Goal: Task Accomplishment & Management: Use online tool/utility

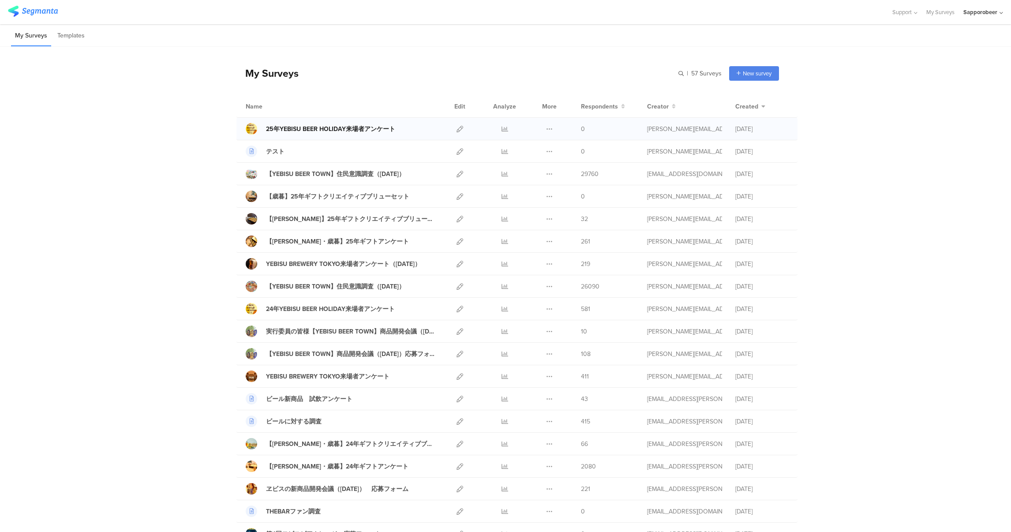
click at [346, 131] on div "25年YEBISU BEER HOLIDAY来場者アンケート" at bounding box center [330, 128] width 129 height 9
click at [456, 128] on icon at bounding box center [459, 129] width 7 height 7
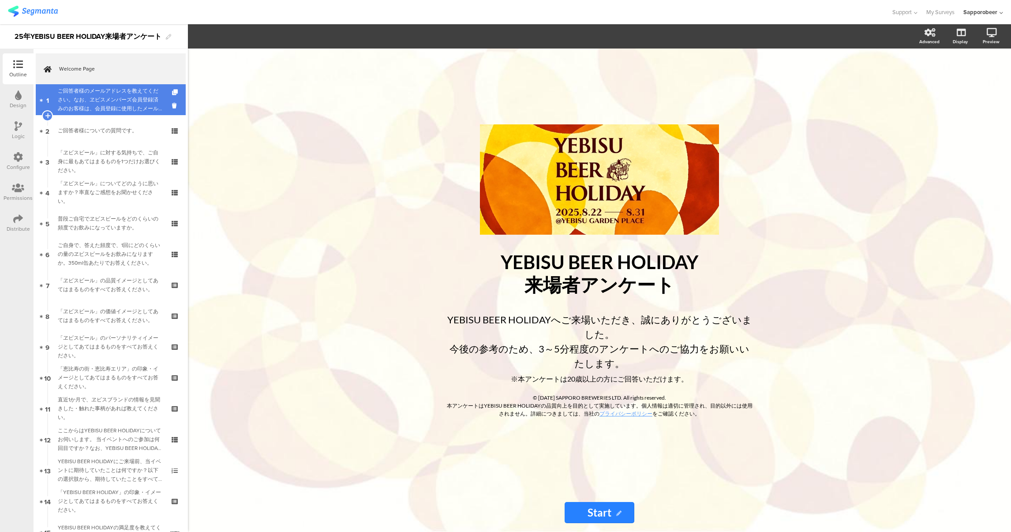
click at [115, 108] on div "ご回答者様のメールアドレスを教えてください。なお、ヱビスメンバーズ会員登録済みのお客様は、会員登録に使用したメールアドレスをご記入ください。" at bounding box center [110, 99] width 105 height 26
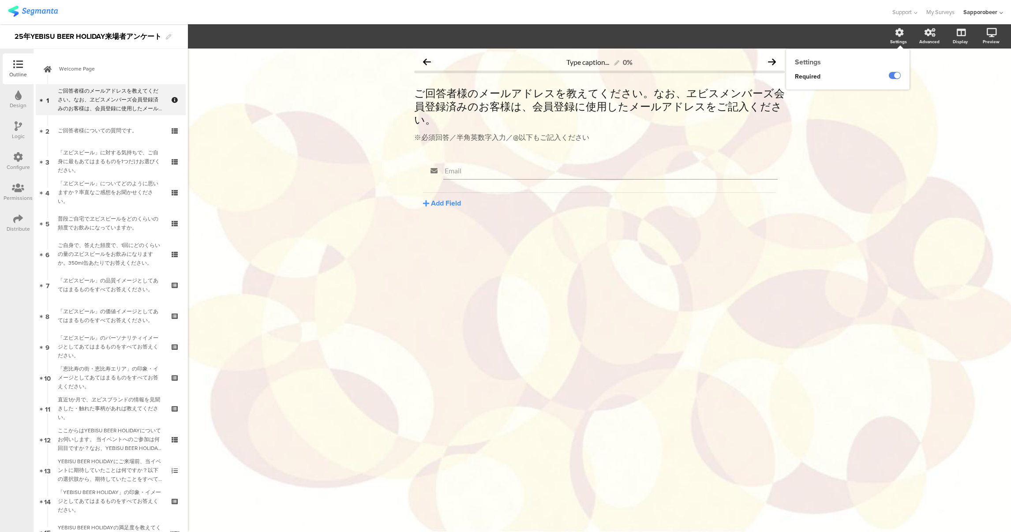
click at [898, 38] on div "Settings" at bounding box center [898, 41] width 17 height 7
click at [881, 123] on div "Type caption... 0% ご回答者様のメールアドレスを教えてください。なお、ヱビスメンバーズ会員登録済みのお客様は、会員登録に使用したメールアドレ…" at bounding box center [599, 289] width 823 height 483
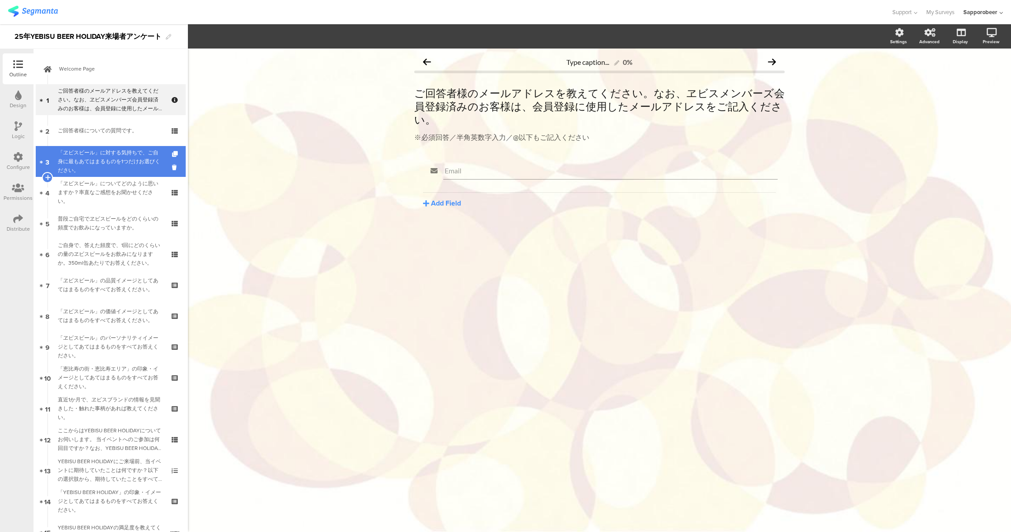
click at [101, 155] on div "「ヱビスビール」に対する気持ちで、ご自身に最もあてはまるものを1つだけお選びください。" at bounding box center [110, 161] width 105 height 26
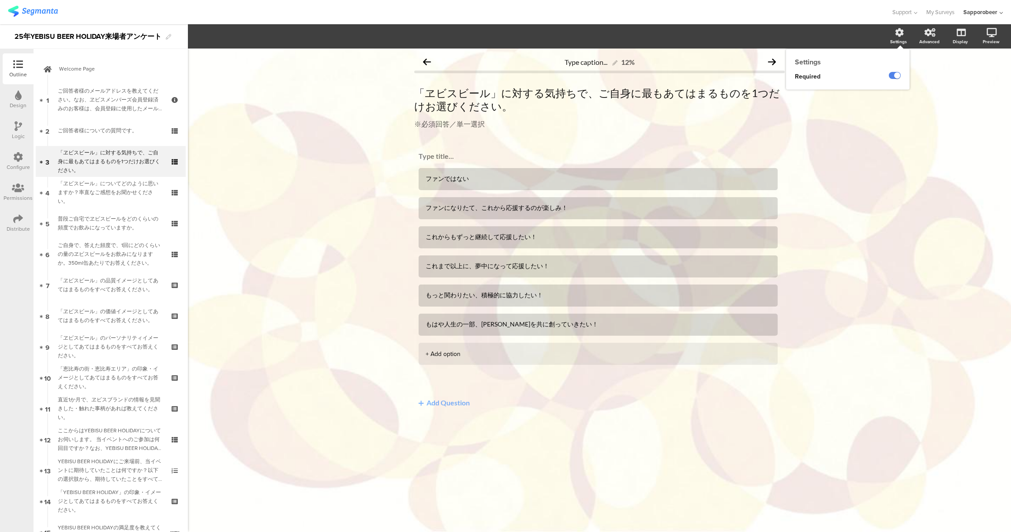
click at [901, 36] on icon at bounding box center [899, 32] width 9 height 9
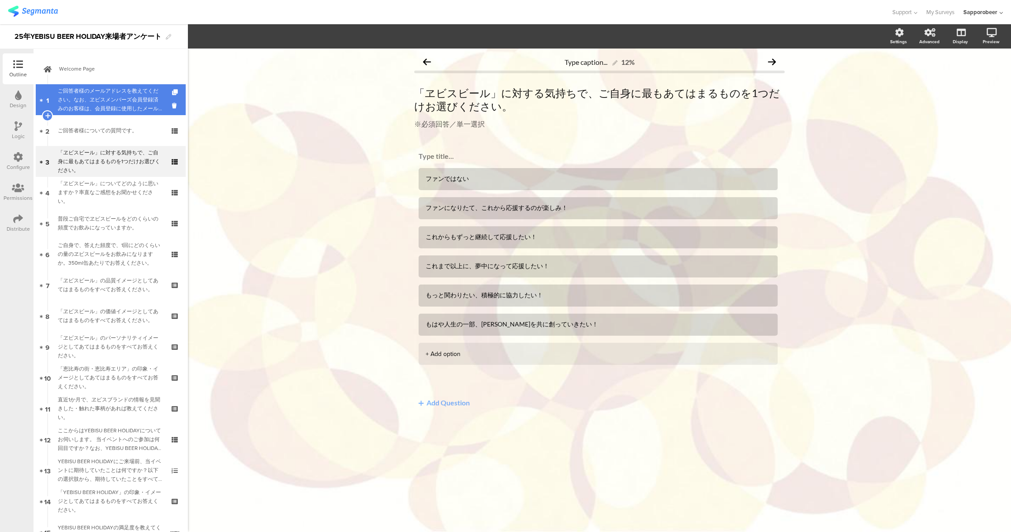
click at [113, 93] on div "ご回答者様のメールアドレスを教えてください。なお、ヱビスメンバーズ会員登録済みのお客様は、会員登録に使用したメールアドレスをご記入ください。" at bounding box center [110, 99] width 105 height 26
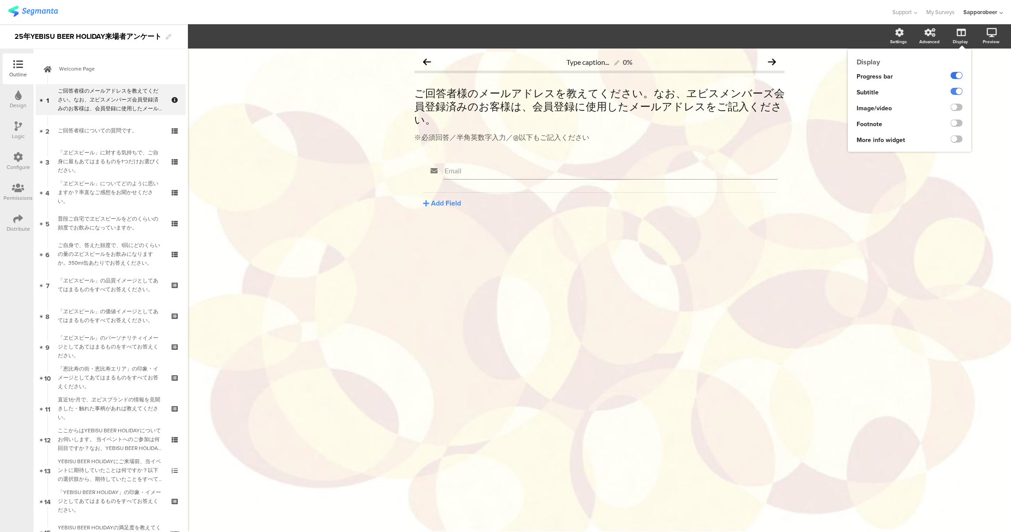
click at [955, 73] on label at bounding box center [956, 75] width 12 height 7
click at [0, 0] on input "checkbox" at bounding box center [0, 0] width 0 height 0
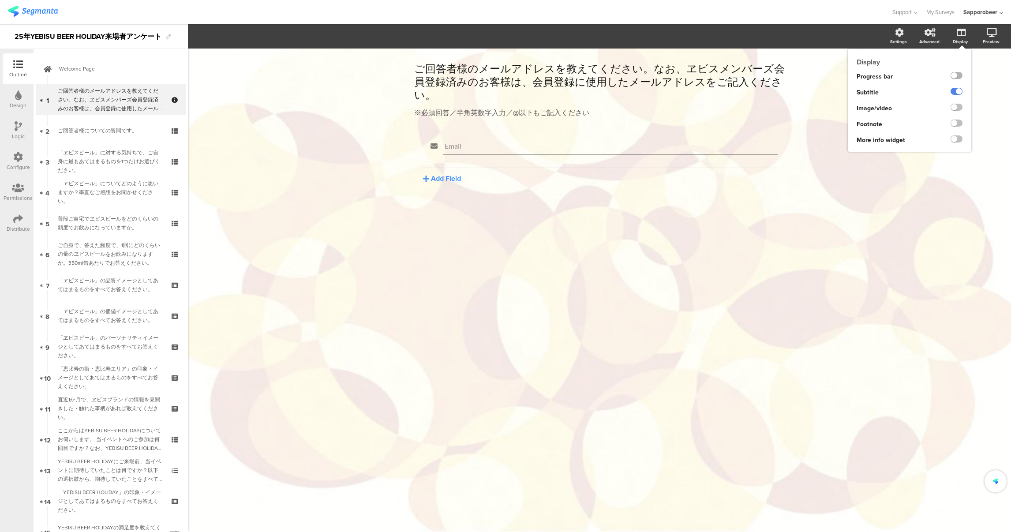
click at [955, 73] on label at bounding box center [956, 75] width 12 height 7
click at [0, 0] on input "checkbox" at bounding box center [0, 0] width 0 height 0
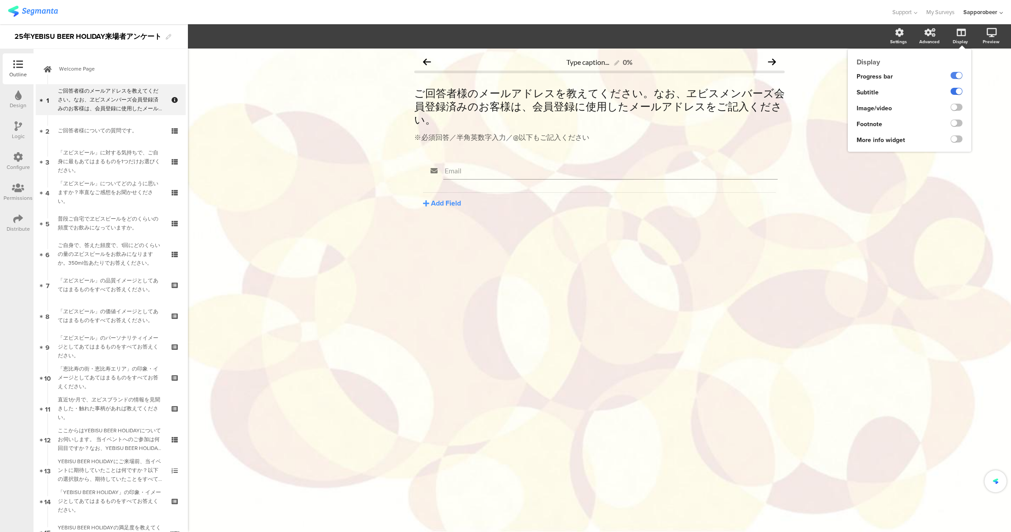
click at [956, 88] on label at bounding box center [956, 91] width 12 height 7
click at [0, 0] on input "checkbox" at bounding box center [0, 0] width 0 height 0
click at [956, 88] on label at bounding box center [956, 91] width 12 height 7
click at [0, 0] on input "checkbox" at bounding box center [0, 0] width 0 height 0
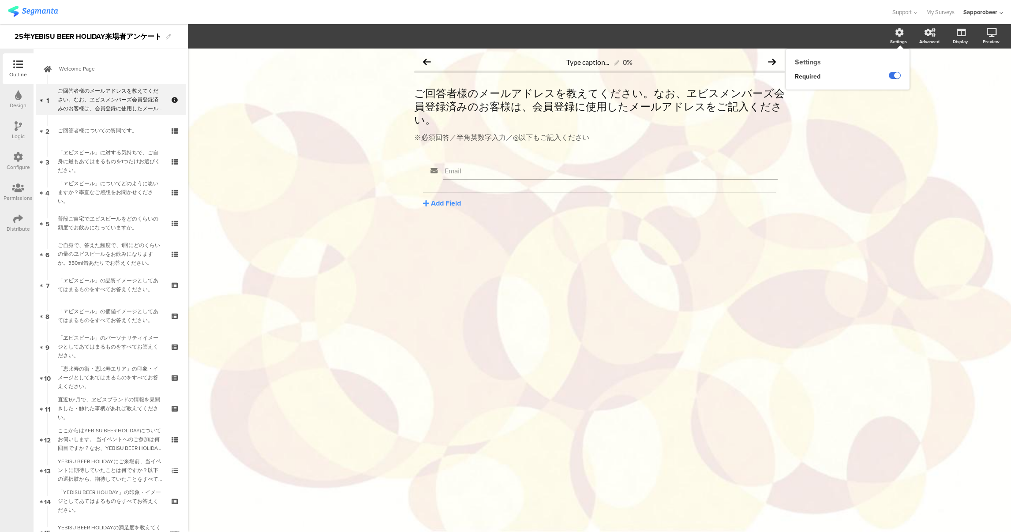
click at [896, 75] on label at bounding box center [894, 75] width 12 height 7
click at [0, 0] on input "checkbox" at bounding box center [0, 0] width 0 height 0
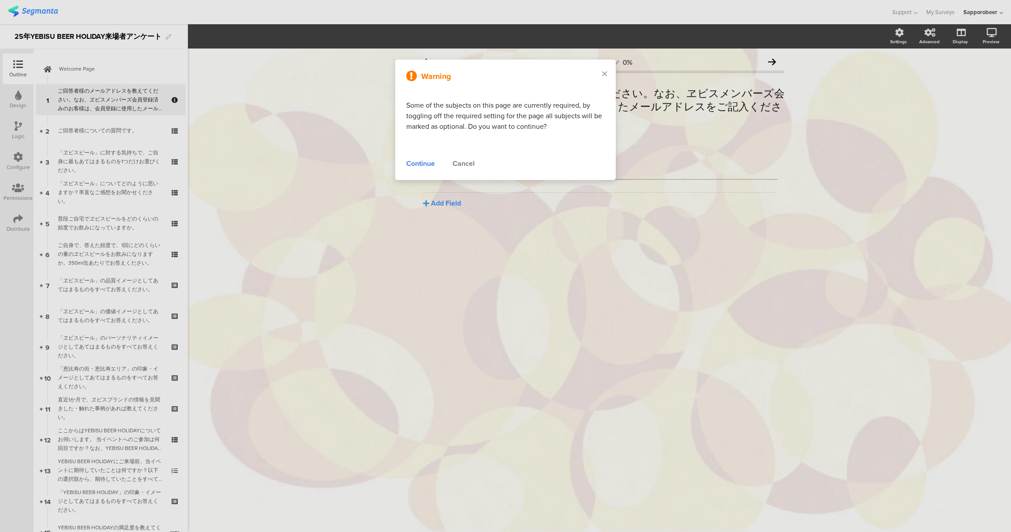
click at [464, 165] on div "Cancel" at bounding box center [463, 163] width 22 height 11
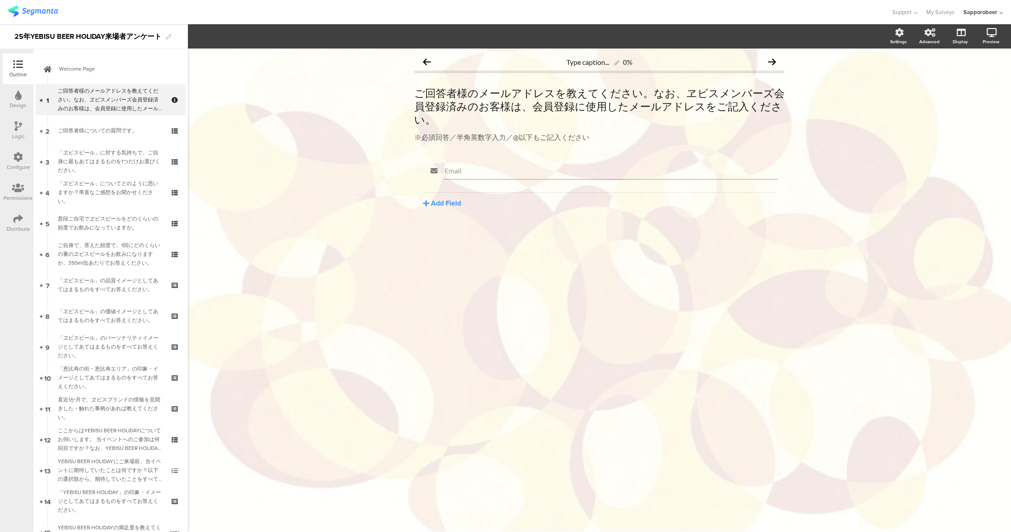
click at [500, 362] on div "Type caption... 0% ご回答者様のメールアドレスを教えてください。なお、ヱビスメンバーズ会員登録済みのお客様は、会員登録に使用したメールアドレ…" at bounding box center [599, 289] width 823 height 483
click at [892, 45] on div "Settings" at bounding box center [902, 37] width 31 height 22
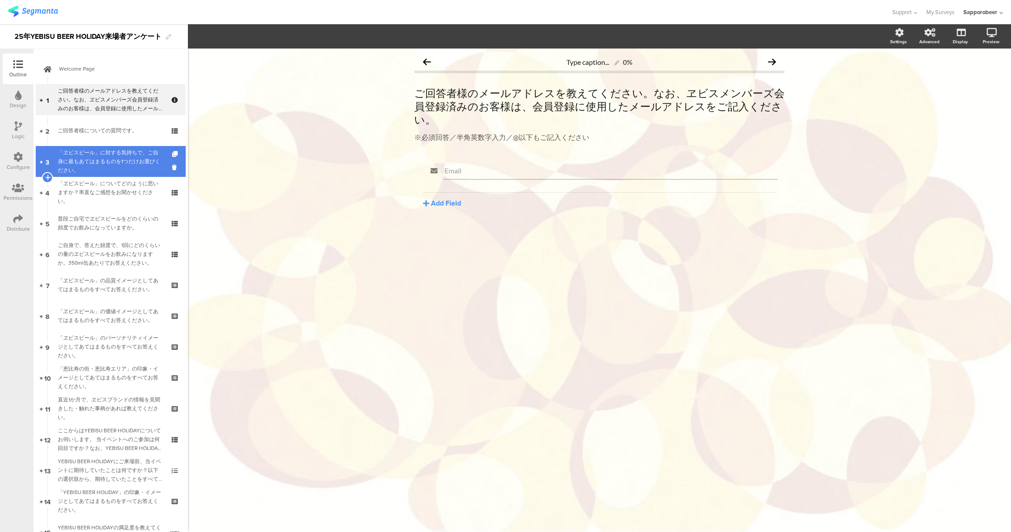
click at [127, 165] on div "「ヱビスビール」に対する気持ちで、ご自身に最もあてはまるものを1つだけお選びください。" at bounding box center [110, 161] width 105 height 26
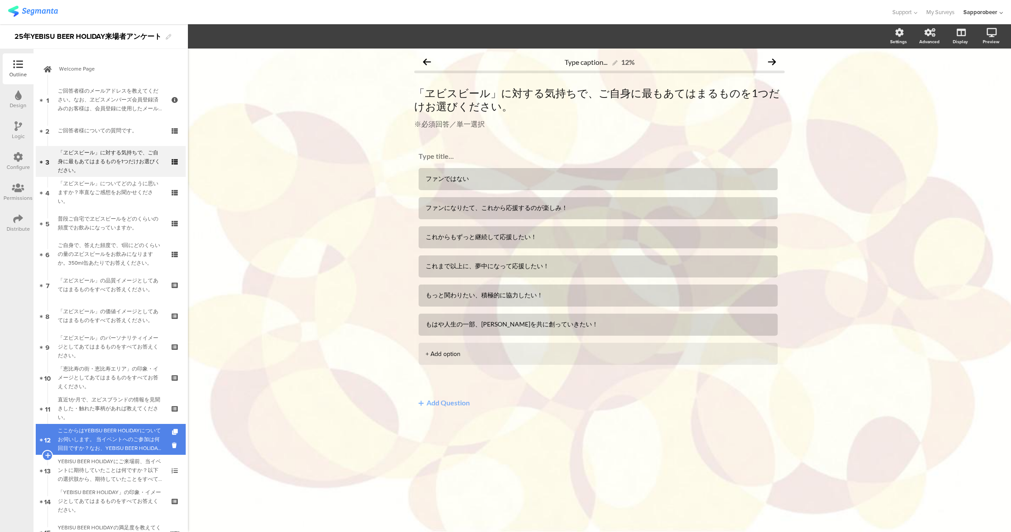
scroll to position [189, 0]
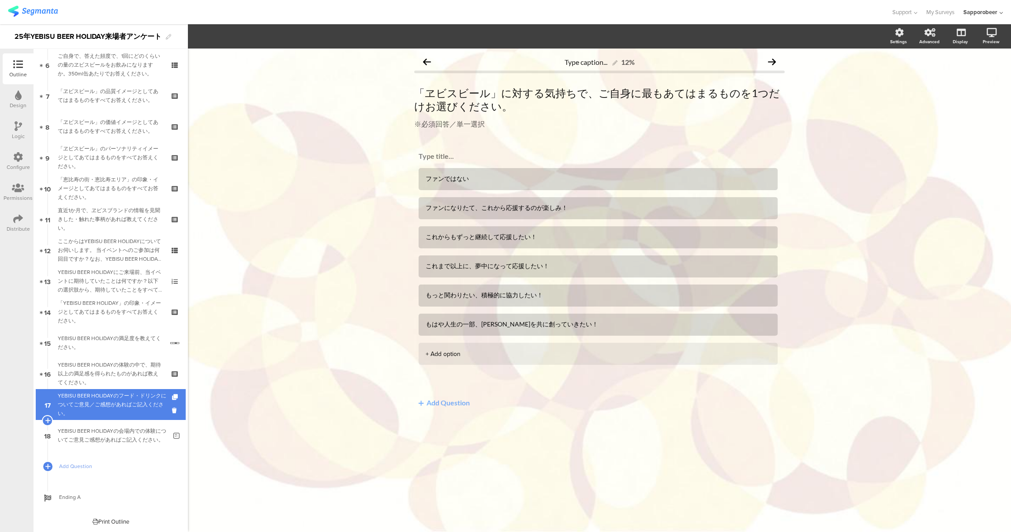
click at [113, 399] on div "YEBISU BEER HOLIDAYのフード・ドリンクについてご意見／ご感想があればご記入ください。" at bounding box center [112, 404] width 109 height 26
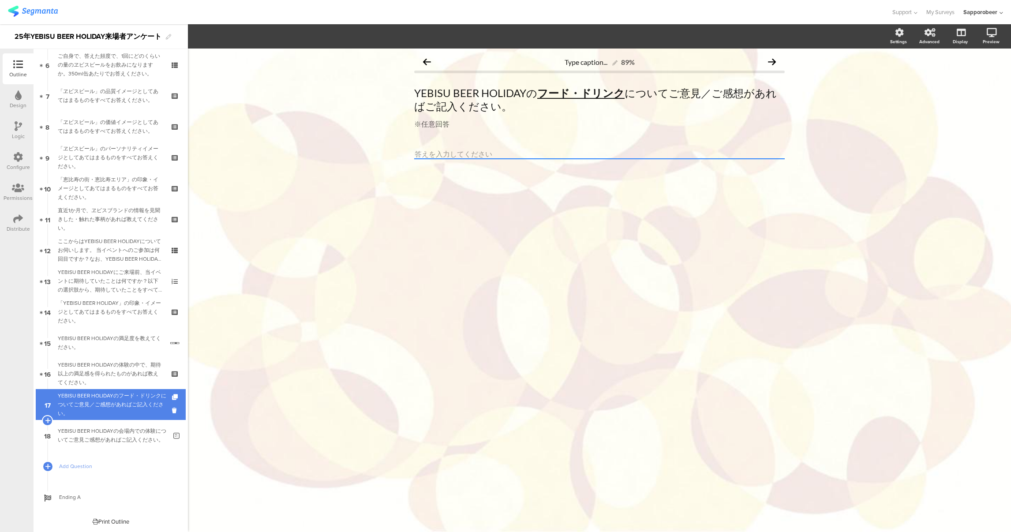
scroll to position [0, 0]
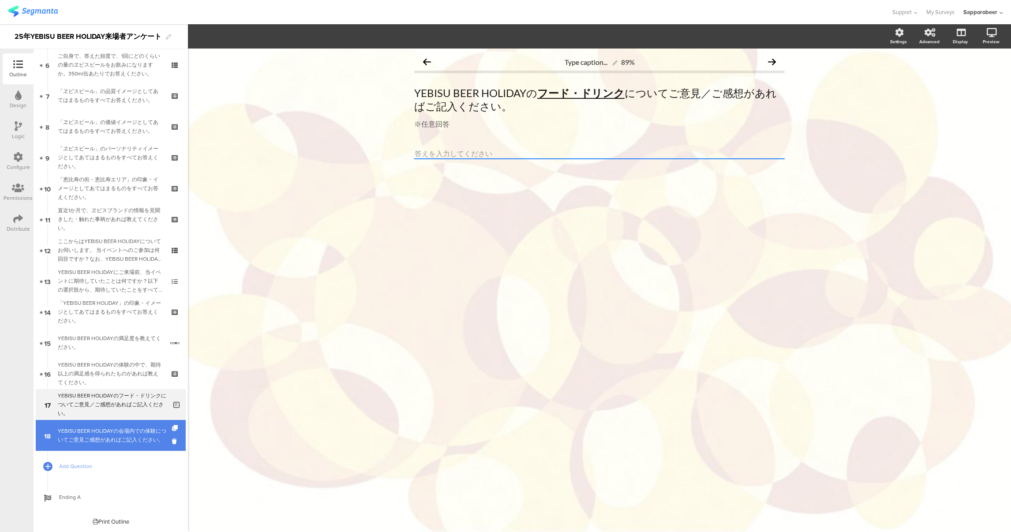
click at [119, 436] on div "YEBISU BEER HOLIDAYの会場内での体験についてご意見ご感想があればご記入ください。" at bounding box center [112, 435] width 109 height 18
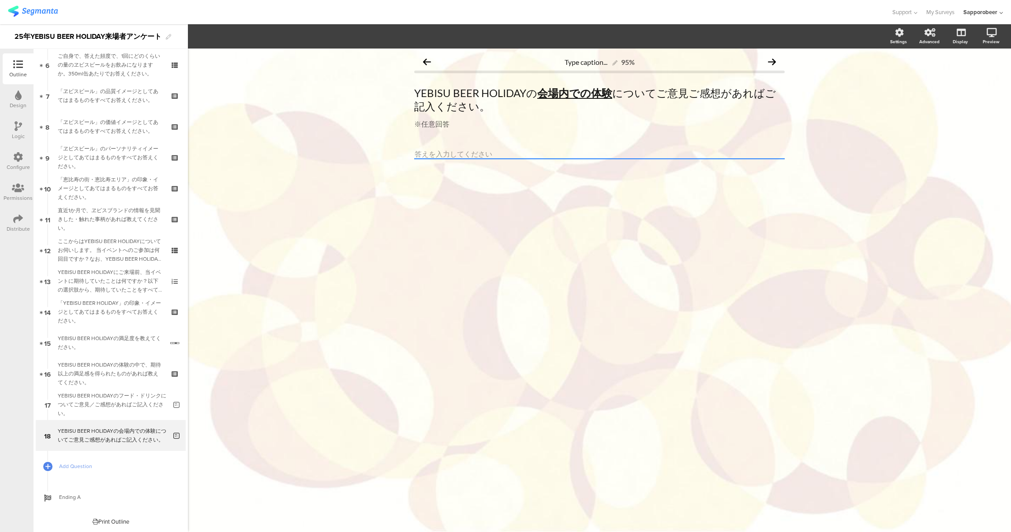
scroll to position [0, 0]
click at [79, 384] on div "YEBISU BEER HOLIDAYの体験の中で、期待以上の満足感を得られたものがあれば教えてください。" at bounding box center [110, 373] width 105 height 26
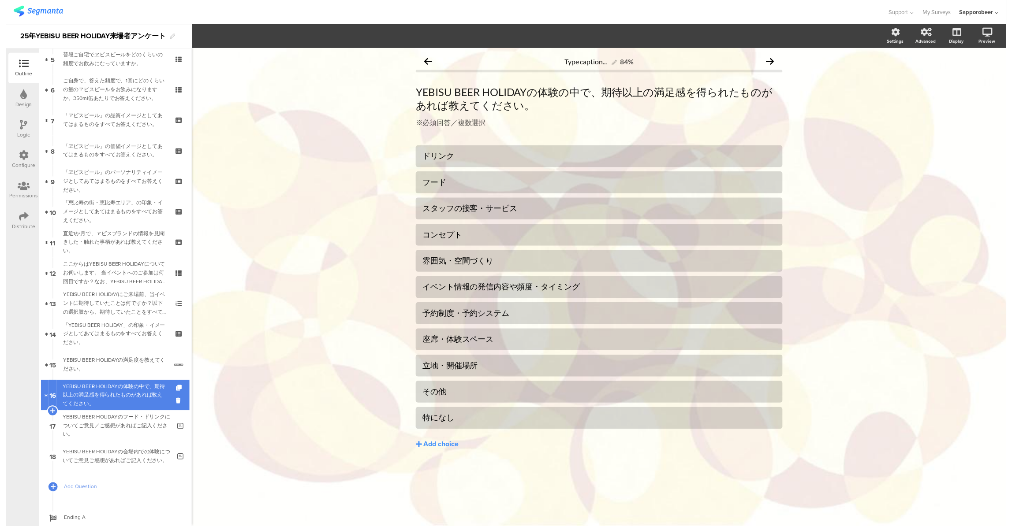
scroll to position [163, 0]
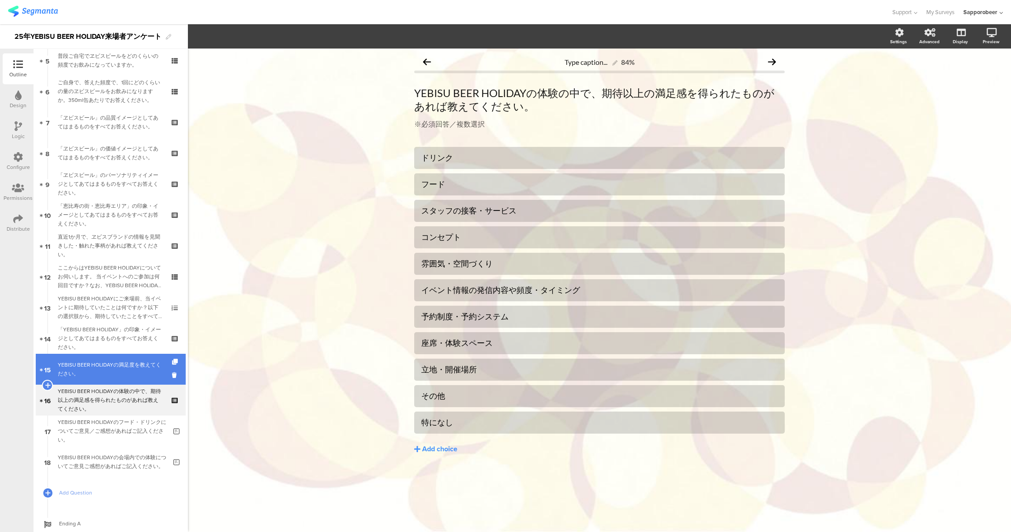
click at [124, 356] on link "15 YEBISU BEER HOLIDAYの満足度を教えてください。" at bounding box center [111, 369] width 150 height 31
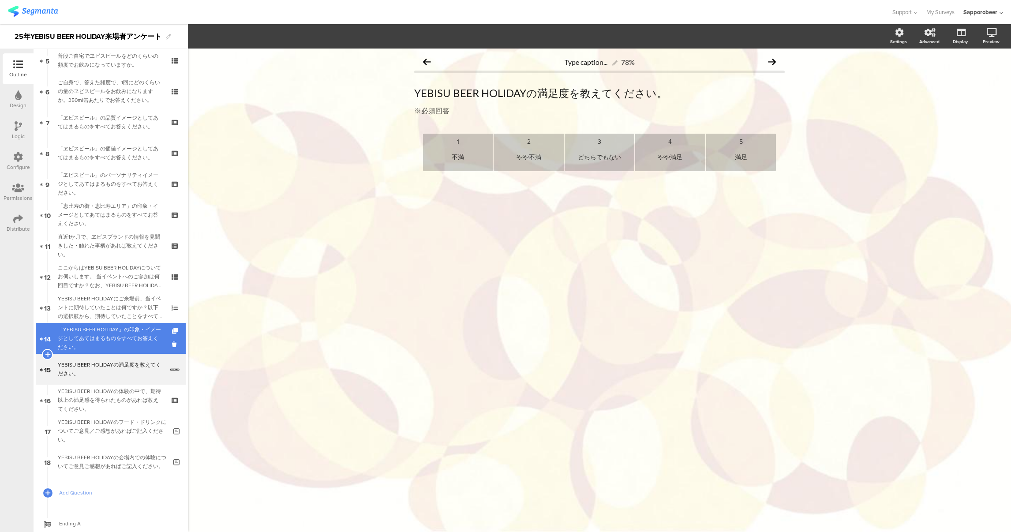
click at [130, 335] on div "「YEBISU BEER HOLIDAY」の印象・イメージとしてあてはまるものをすべてお答えください。" at bounding box center [110, 338] width 105 height 26
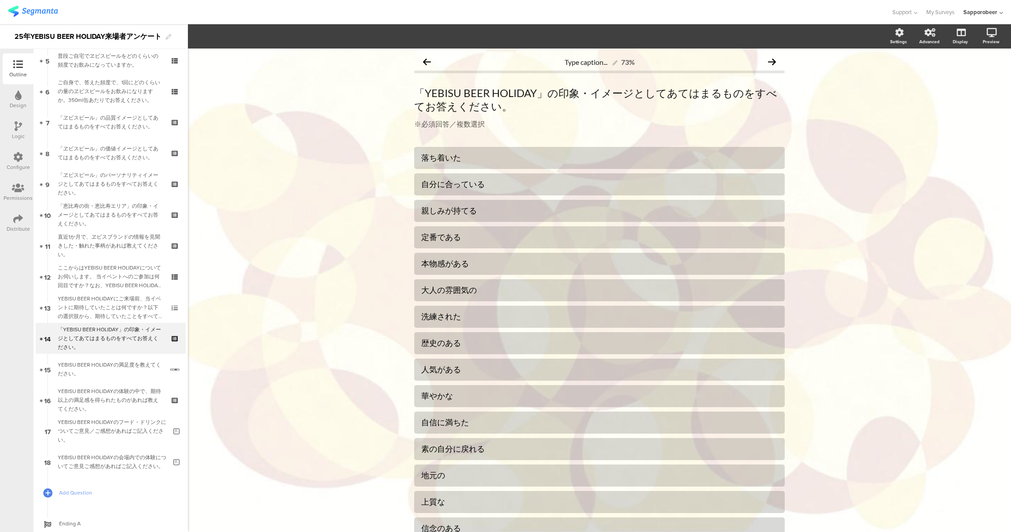
scroll to position [30, 0]
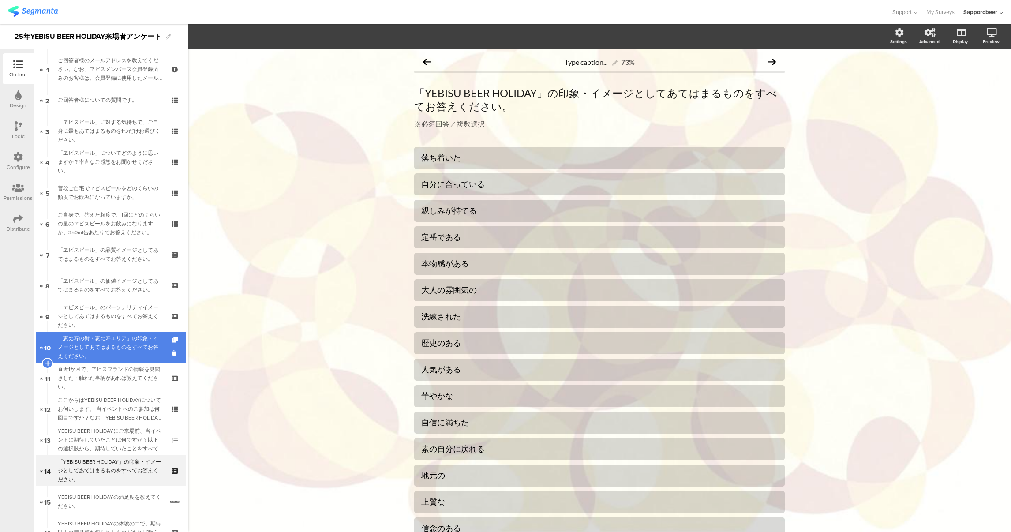
click at [96, 346] on div "「恵比寿の街・恵比寿エリア」の印象・イメージとしてあてはまるものをすべてお答えください。" at bounding box center [110, 347] width 105 height 26
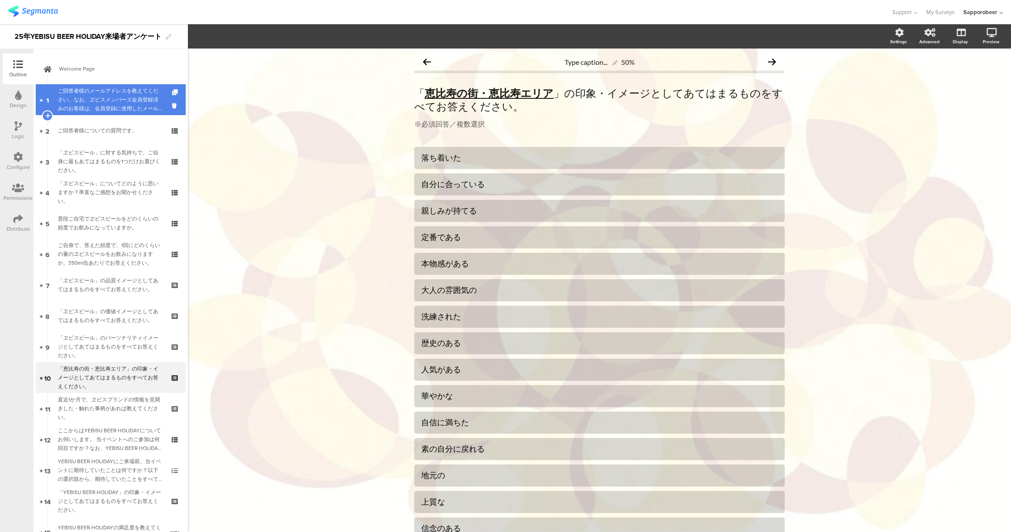
click at [107, 98] on div "ご回答者様のメールアドレスを教えてください。なお、ヱビスメンバーズ会員登録済みのお客様は、会員登録に使用したメールアドレスをご記入ください。" at bounding box center [110, 99] width 105 height 26
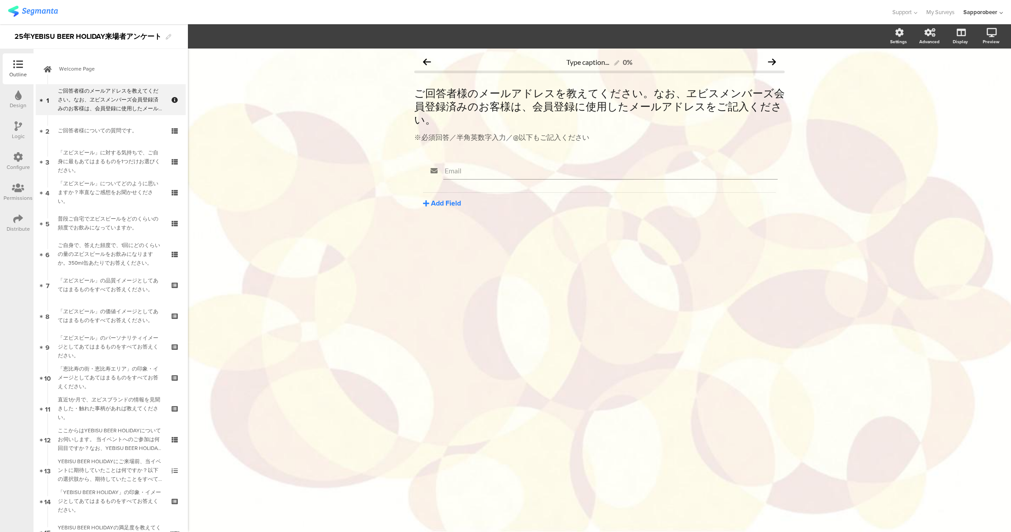
click at [444, 198] on button "Add Field" at bounding box center [442, 203] width 38 height 10
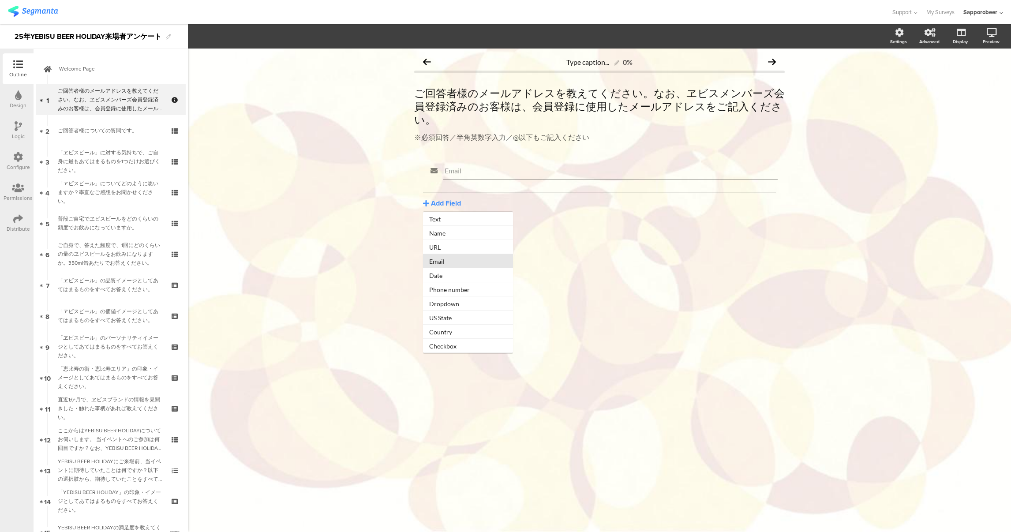
click at [450, 254] on button "Email" at bounding box center [468, 261] width 90 height 14
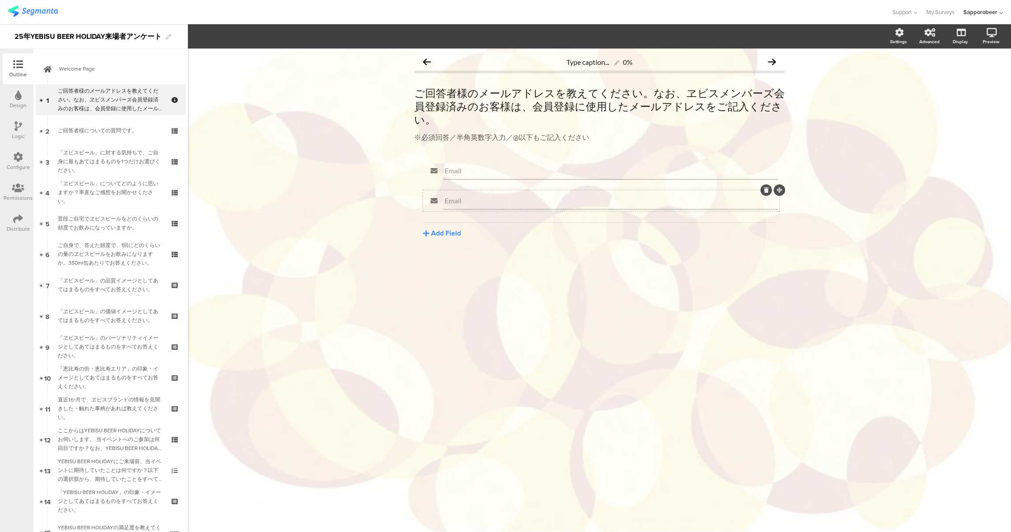
click at [763, 184] on div at bounding box center [765, 189] width 11 height 11
click at [768, 187] on icon at bounding box center [766, 189] width 5 height 5
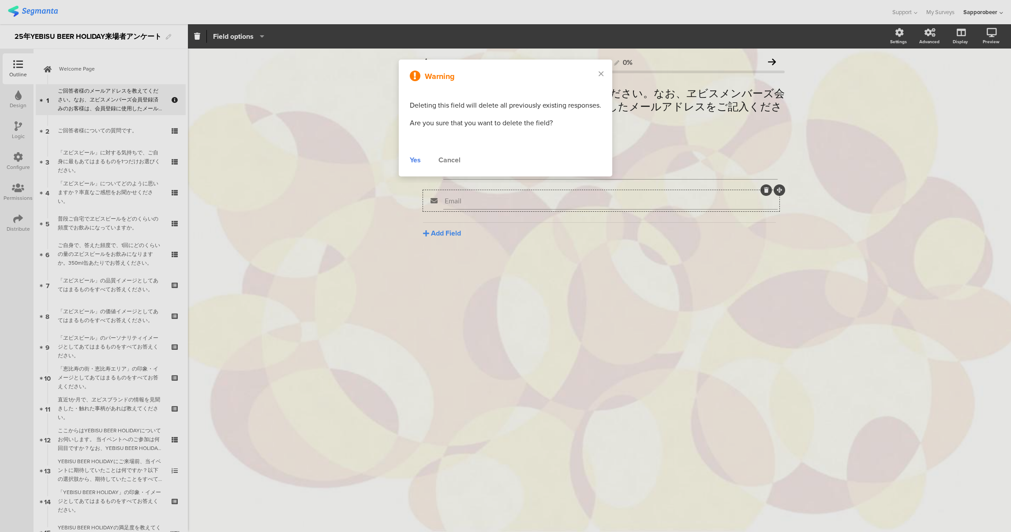
click at [414, 160] on div "Yes" at bounding box center [415, 160] width 11 height 11
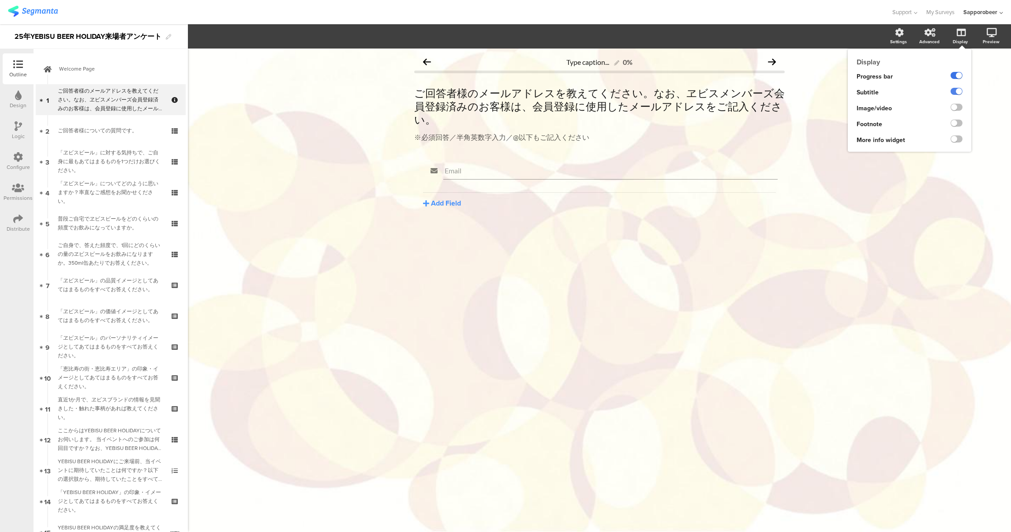
click at [955, 78] on label at bounding box center [956, 75] width 12 height 7
click at [0, 0] on input "checkbox" at bounding box center [0, 0] width 0 height 0
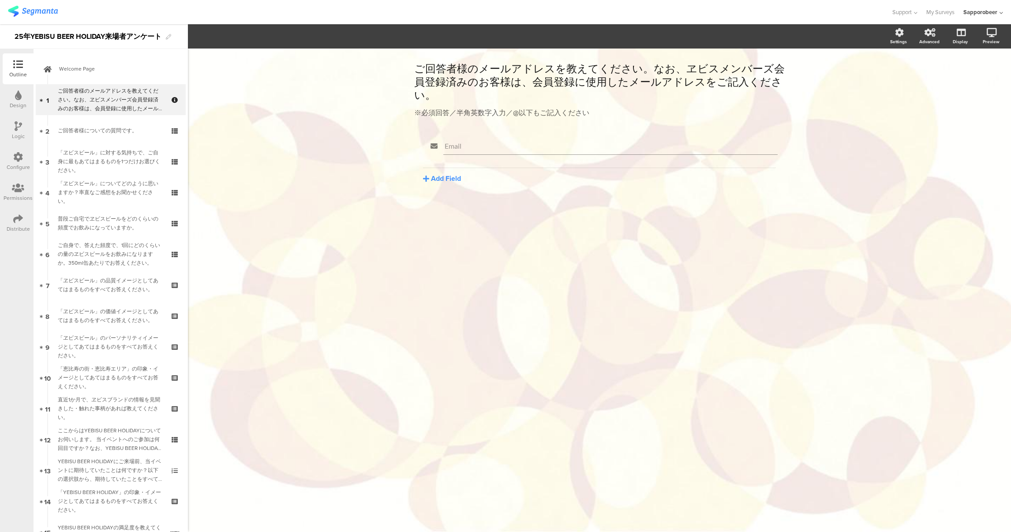
click at [855, 228] on div "ご回答者様のメールアドレスを教えてください。なお、ヱビスメンバーズ会員登録済みのお客様は、会員登録に使用したメールアドレスをご記入ください。 ご回答者様のメー…" at bounding box center [599, 289] width 823 height 483
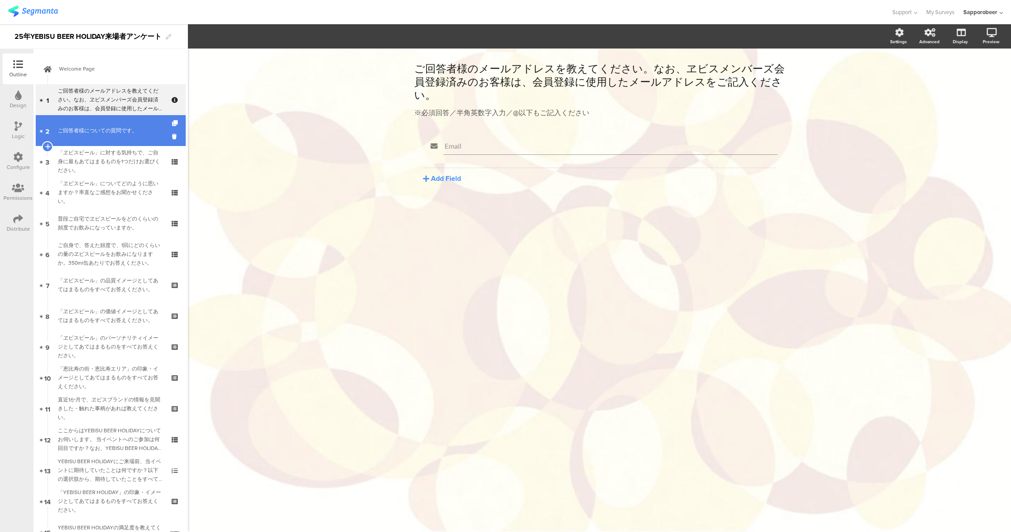
click at [104, 134] on div "ご回答者様についての質問です。" at bounding box center [110, 130] width 105 height 9
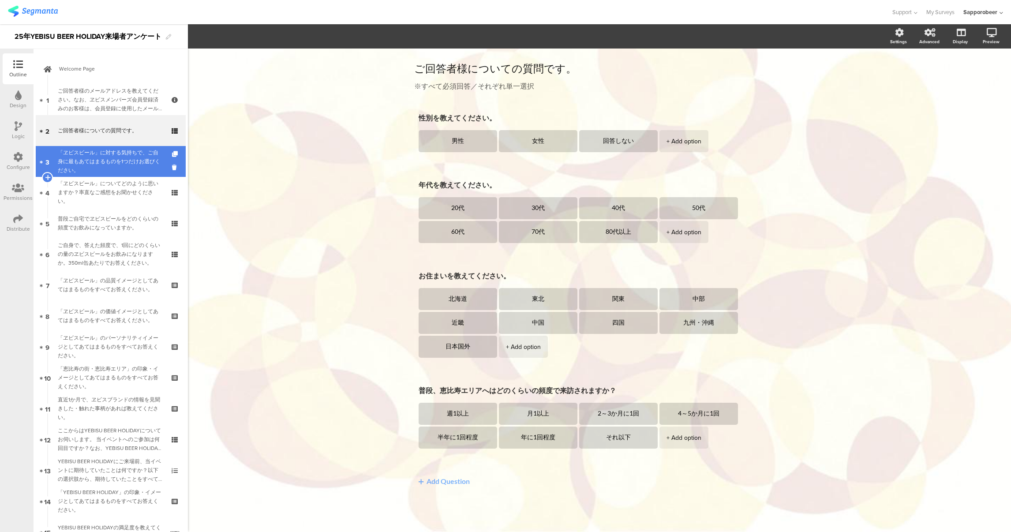
click at [105, 155] on div "「ヱビスビール」に対する気持ちで、ご自身に最もあてはまるものを1つだけお選びください。" at bounding box center [110, 161] width 105 height 26
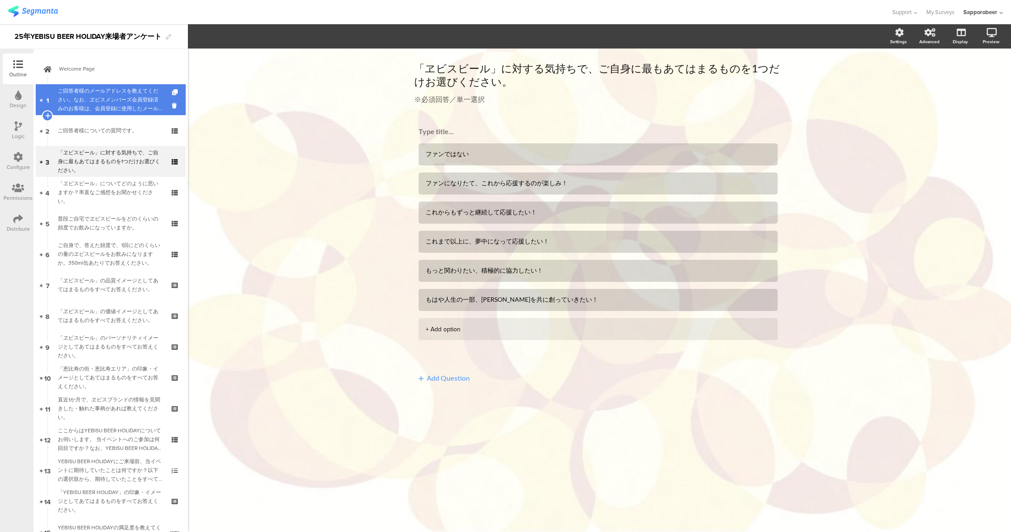
click at [114, 88] on div "ご回答者様のメールアドレスを教えてください。なお、ヱビスメンバーズ会員登録済みのお客様は、会員登録に使用したメールアドレスをご記入ください。" at bounding box center [110, 99] width 105 height 26
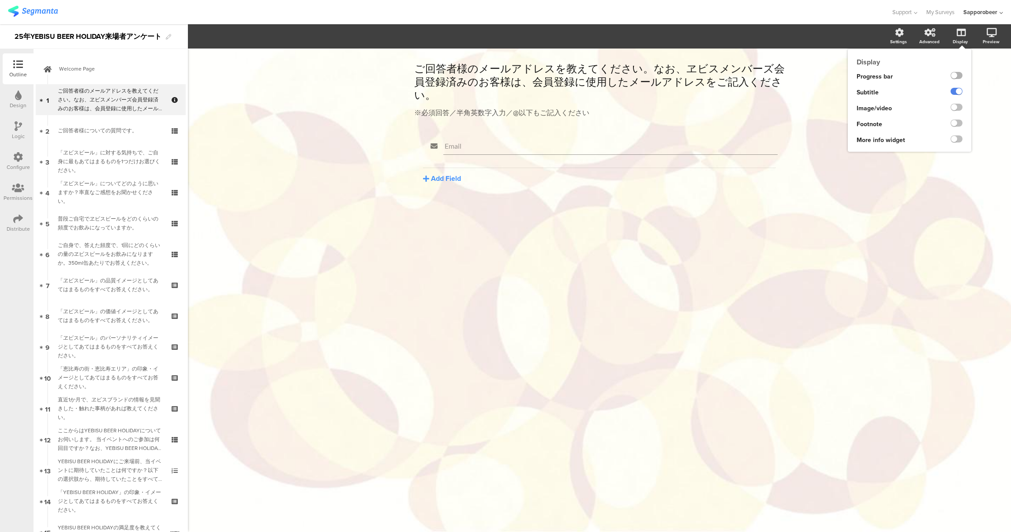
click at [955, 75] on label at bounding box center [956, 75] width 12 height 7
click at [0, 0] on input "checkbox" at bounding box center [0, 0] width 0 height 0
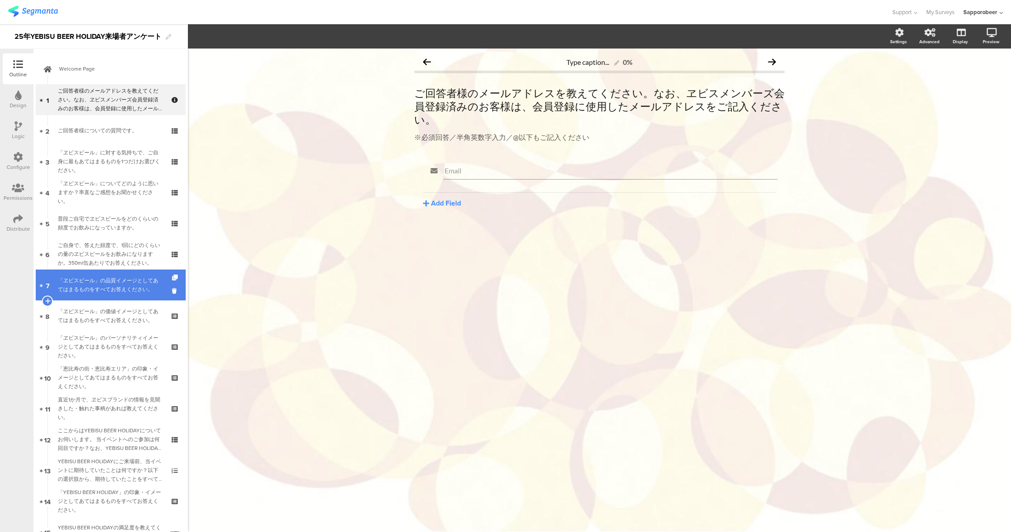
click at [87, 281] on div "「ヱビスビール」の品質イメージとしてあてはまるものをすべてお答えください。" at bounding box center [110, 285] width 105 height 18
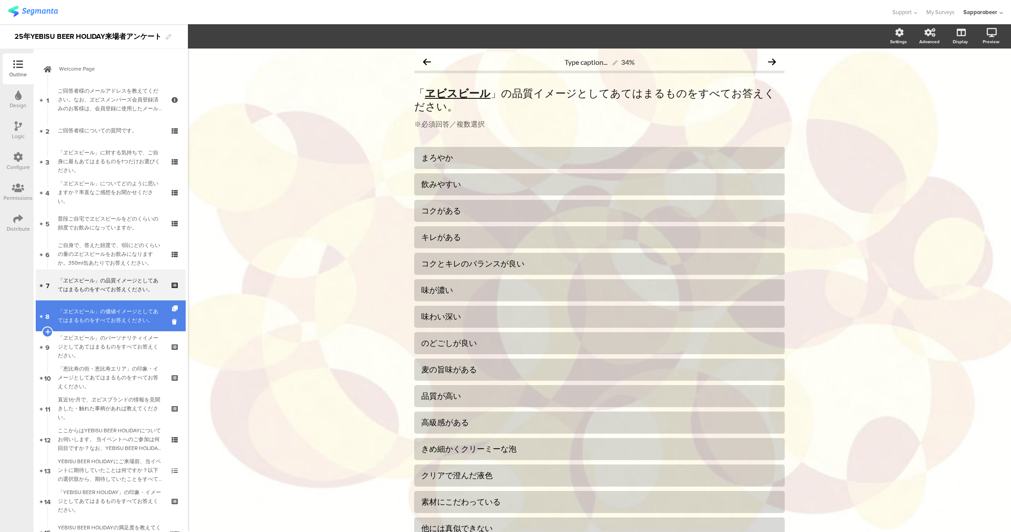
click at [89, 313] on div "「ヱビスビール」の価値イメージとしてあてはまるものをすべてお答えください。" at bounding box center [110, 316] width 105 height 18
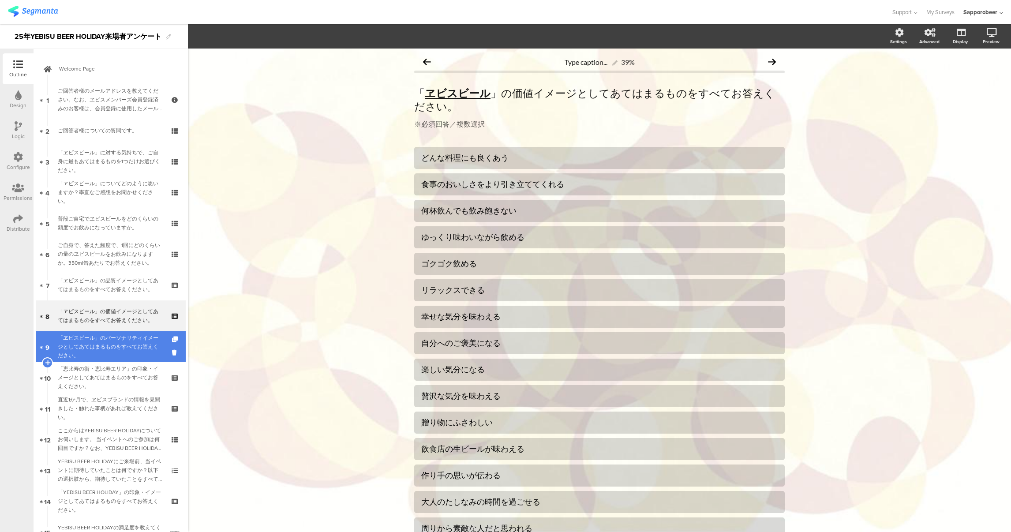
click at [90, 337] on div "「ヱビスビール」のパーソナリティイメージとしてあてはまるものをすべてお答えください。" at bounding box center [110, 346] width 105 height 26
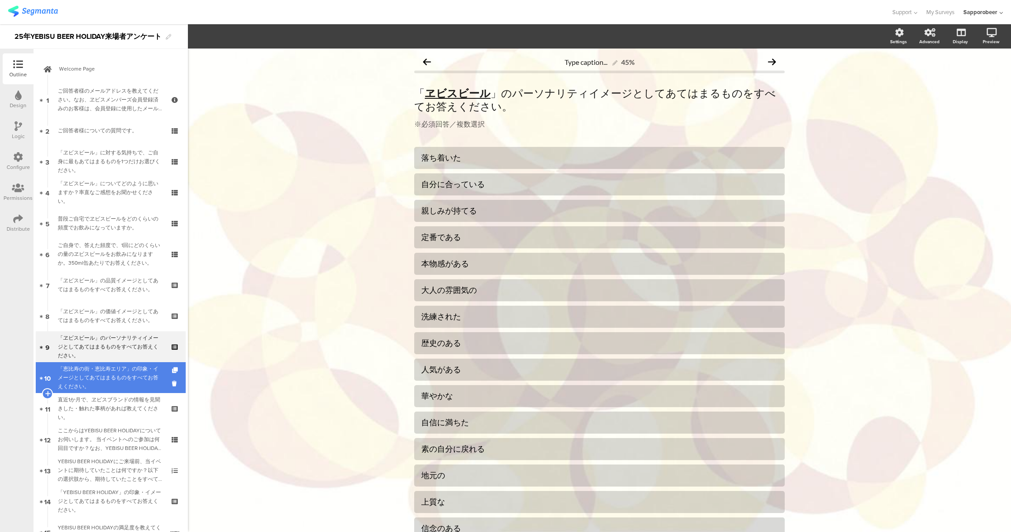
click at [97, 371] on div "「恵比寿の街・恵比寿エリア」の印象・イメージとしてあてはまるものをすべてお答えください。" at bounding box center [110, 377] width 105 height 26
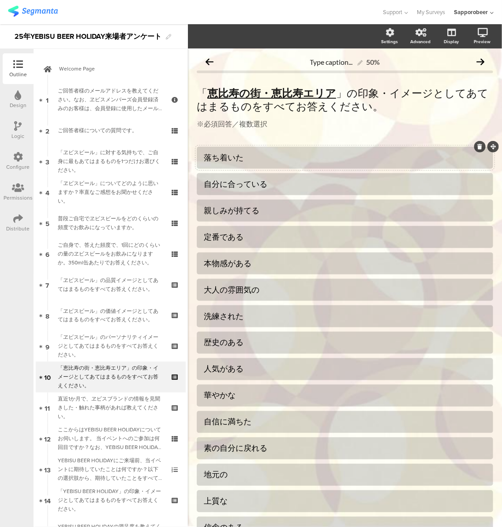
click at [242, 162] on div "落ち着いた" at bounding box center [345, 158] width 282 height 10
click at [264, 183] on div "自分に合っている" at bounding box center [345, 184] width 282 height 10
click at [253, 213] on div "親しみが持てる" at bounding box center [345, 210] width 282 height 10
click at [242, 239] on div "定番である" at bounding box center [345, 237] width 282 height 10
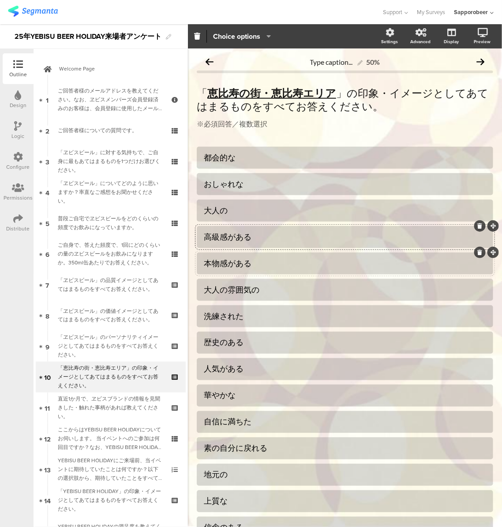
click at [250, 261] on div "本物感がある" at bounding box center [345, 263] width 282 height 10
click at [250, 317] on div "洗練された" at bounding box center [345, 316] width 282 height 10
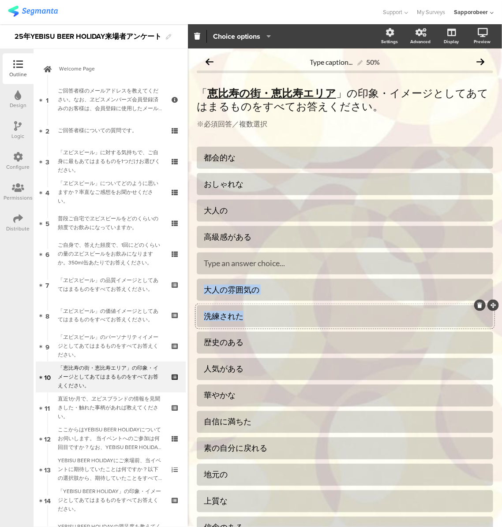
drag, startPoint x: 486, startPoint y: 305, endPoint x: 486, endPoint y: 258, distance: 46.7
click at [486, 258] on div "Type caption... 50% 「 恵比寿の街・恵比寿エリア 」の印象・イメージとしてあてはまるものをすべてお答えください。 「 恵比寿の街・恵比寿エ…" at bounding box center [345, 390] width 314 height 685
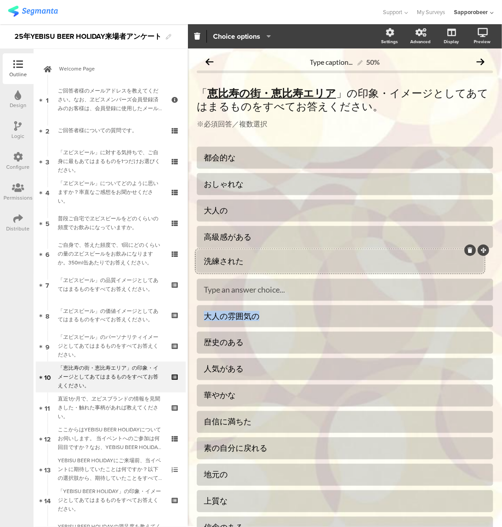
drag, startPoint x: 482, startPoint y: 307, endPoint x: 482, endPoint y: 252, distance: 55.1
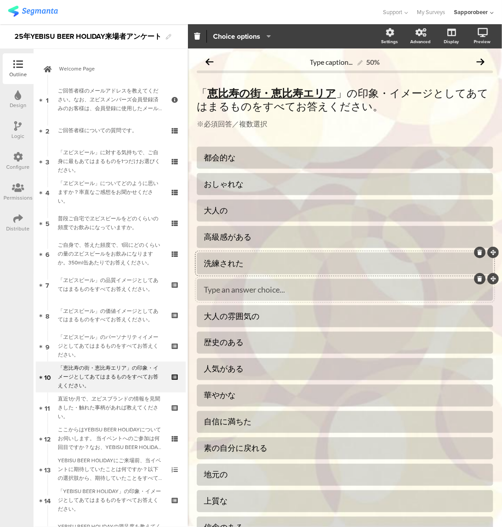
click at [299, 292] on div "Type an answer choice..." at bounding box center [345, 290] width 282 height 10
click at [474, 502] on div "上質な" at bounding box center [345, 501] width 282 height 10
click at [490, 490] on icon at bounding box center [492, 490] width 5 height 5
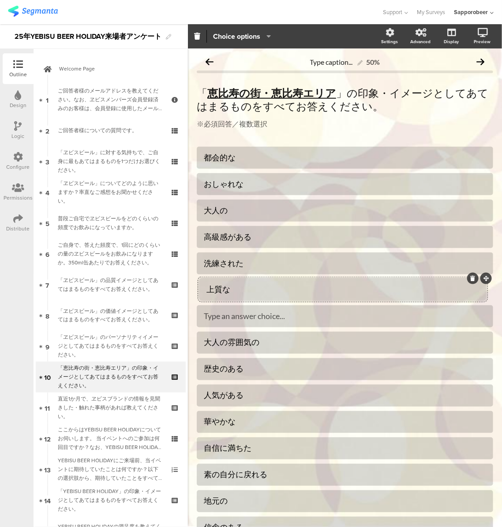
drag, startPoint x: 483, startPoint y: 489, endPoint x: 486, endPoint y: 275, distance: 214.3
click at [260, 343] on div "大人の雰囲気の" at bounding box center [345, 343] width 282 height 10
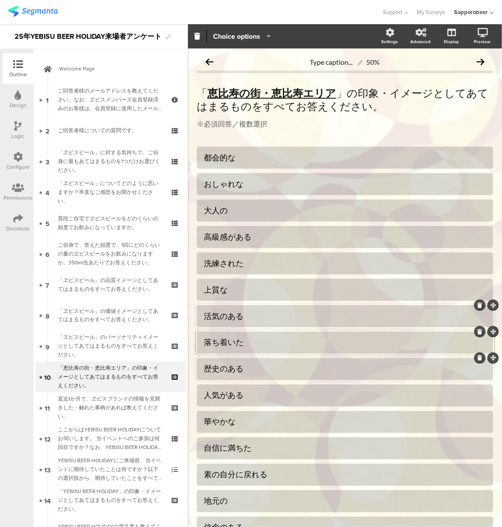
click at [244, 373] on div "歴史のある" at bounding box center [345, 369] width 282 height 10
click at [232, 367] on div at bounding box center [345, 369] width 282 height 10
click at [243, 399] on div "人気がある" at bounding box center [345, 396] width 282 height 10
click at [236, 425] on div "華やかな" at bounding box center [345, 422] width 282 height 10
click at [245, 450] on div "自信に満ちた" at bounding box center [345, 449] width 282 height 10
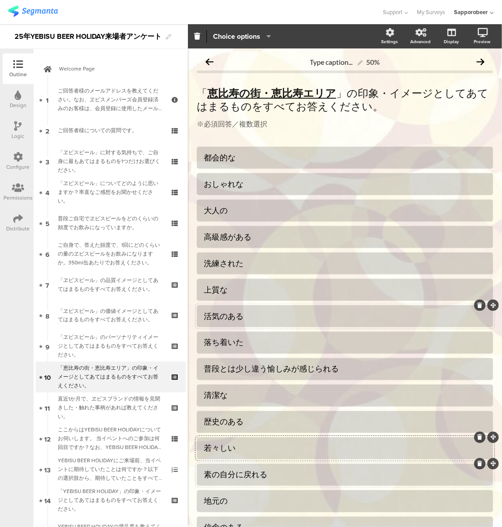
click at [260, 473] on div "素の自分に戻れる" at bounding box center [345, 475] width 282 height 10
click at [226, 501] on div "地元の" at bounding box center [345, 501] width 282 height 10
click at [239, 472] on div "他にはない" at bounding box center [345, 475] width 282 height 10
click at [226, 500] on div "地元の" at bounding box center [345, 501] width 282 height 10
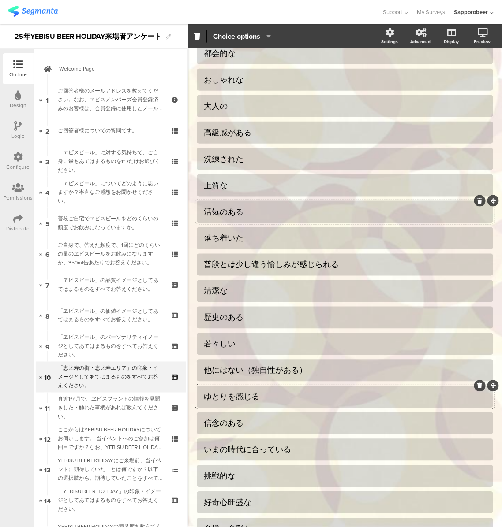
scroll to position [109, 0]
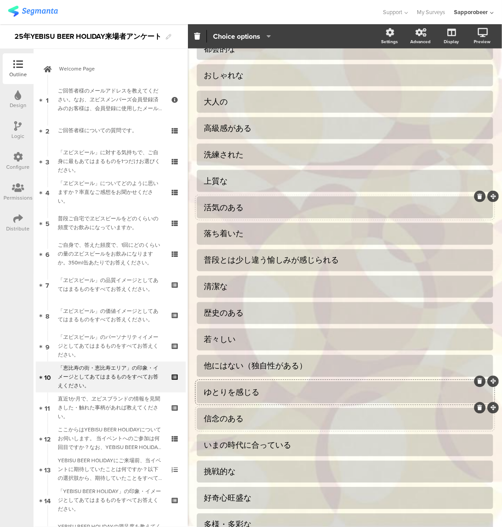
click at [240, 418] on div "信念のある" at bounding box center [345, 419] width 282 height 10
click at [279, 448] on div "いまの時代に合っている" at bounding box center [345, 445] width 282 height 10
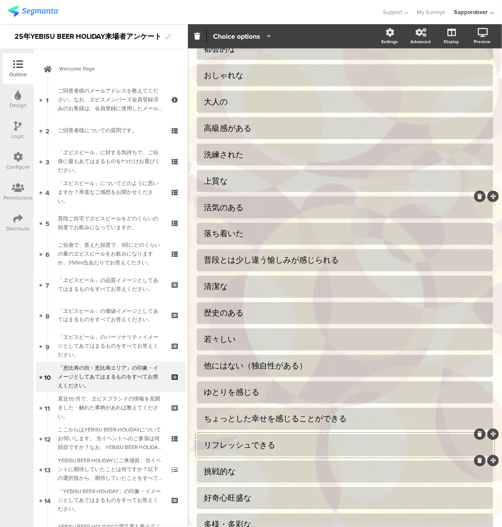
click at [235, 474] on div "挑戦的な" at bounding box center [345, 472] width 282 height 10
click at [248, 500] on div "好奇心旺盛な" at bounding box center [345, 498] width 282 height 10
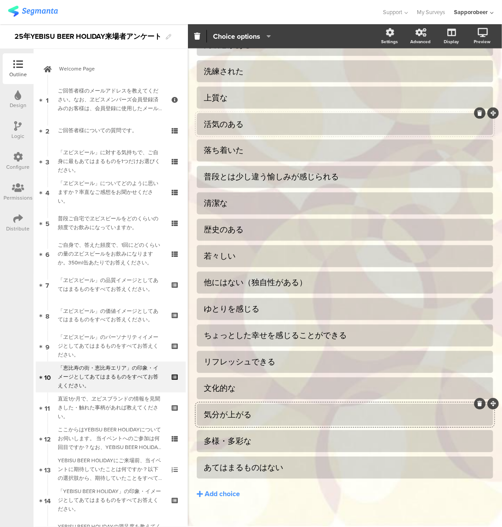
scroll to position [194, 0]
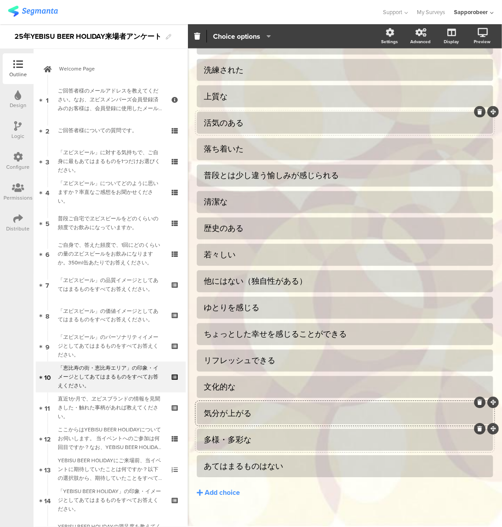
click at [242, 444] on div "多様・多彩な" at bounding box center [345, 440] width 282 height 10
click at [252, 438] on div "多様・多彩な" at bounding box center [345, 440] width 282 height 10
click at [218, 491] on div "Add choice" at bounding box center [222, 493] width 35 height 9
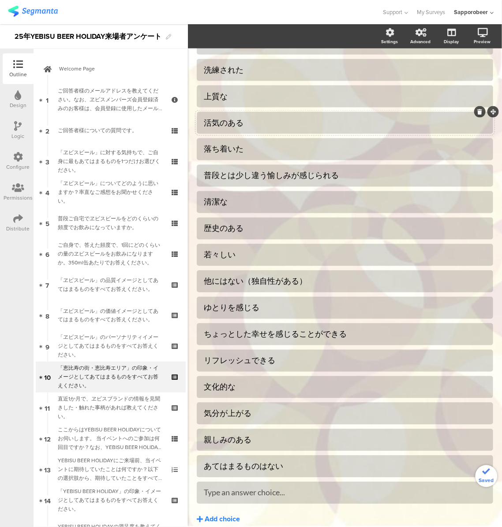
scroll to position [231, 0]
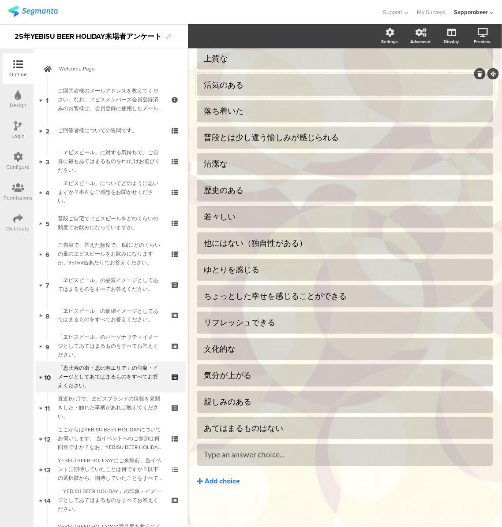
click at [213, 489] on button "Add choice" at bounding box center [345, 482] width 296 height 22
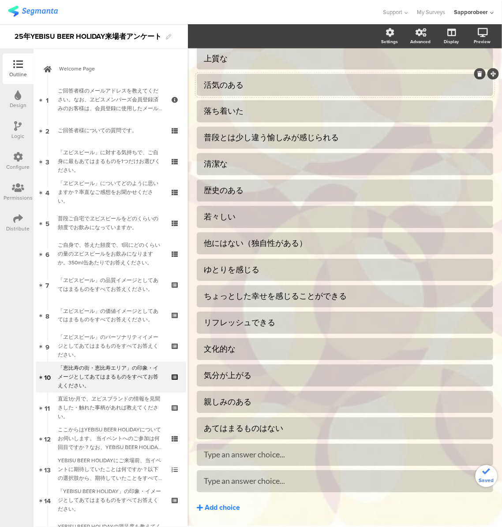
click at [220, 508] on div "Add choice" at bounding box center [222, 508] width 35 height 9
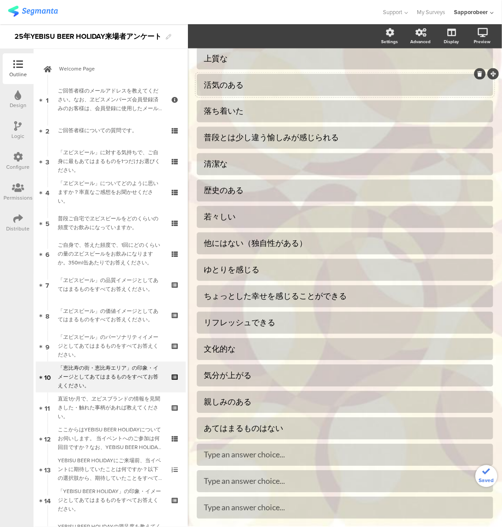
scroll to position [284, 0]
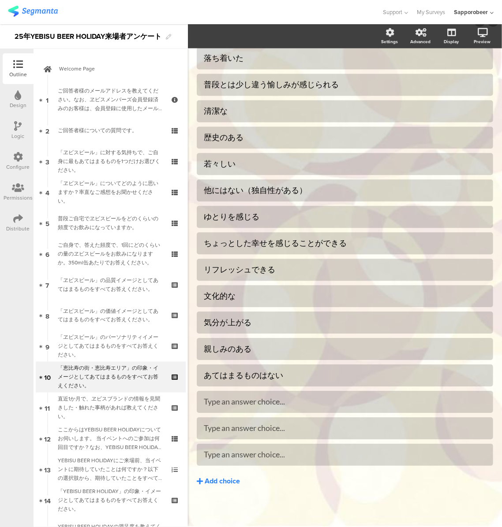
click at [209, 486] on button "Add choice" at bounding box center [345, 482] width 296 height 22
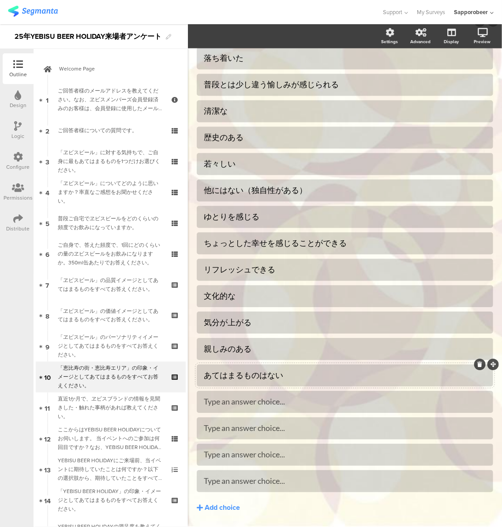
click at [477, 380] on div at bounding box center [345, 376] width 296 height 22
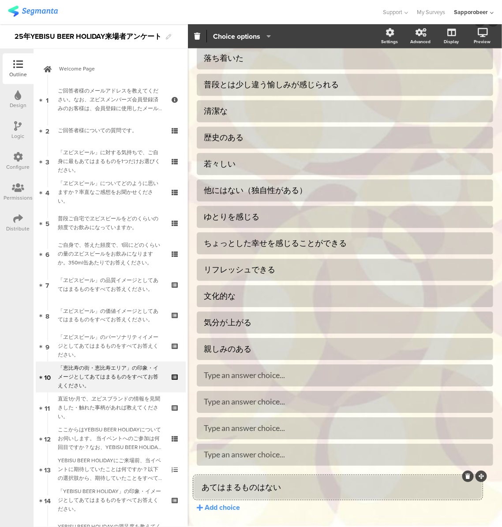
drag, startPoint x: 482, startPoint y: 362, endPoint x: 480, endPoint y: 474, distance: 112.0
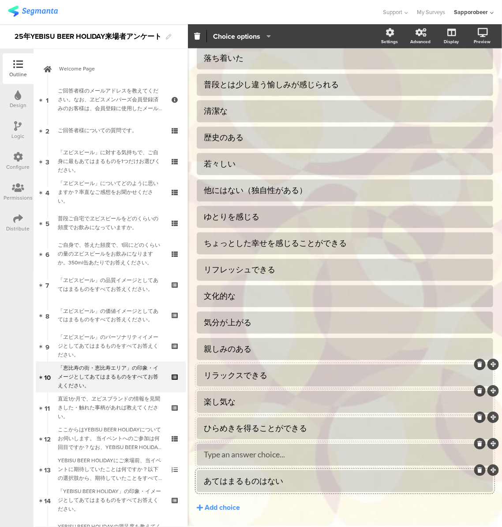
click at [222, 459] on div "Type an answer choice..." at bounding box center [345, 455] width 282 height 10
click at [222, 507] on div "Add choice" at bounding box center [222, 508] width 35 height 9
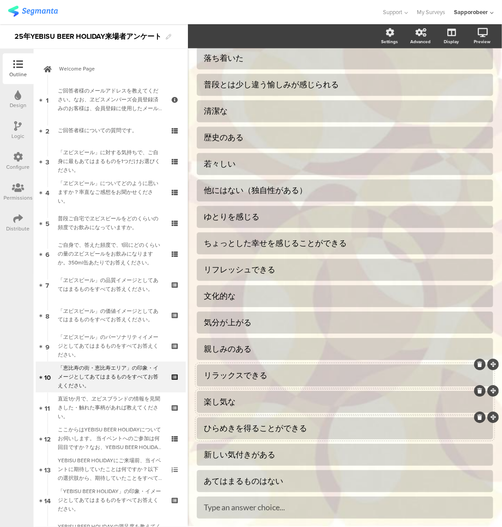
scroll to position [337, 0]
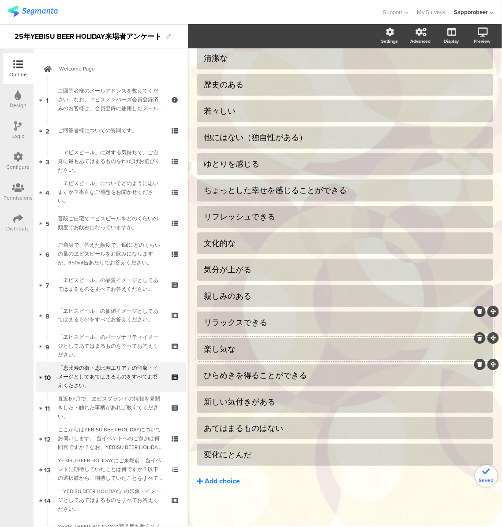
click at [221, 482] on div "Add choice" at bounding box center [222, 481] width 35 height 9
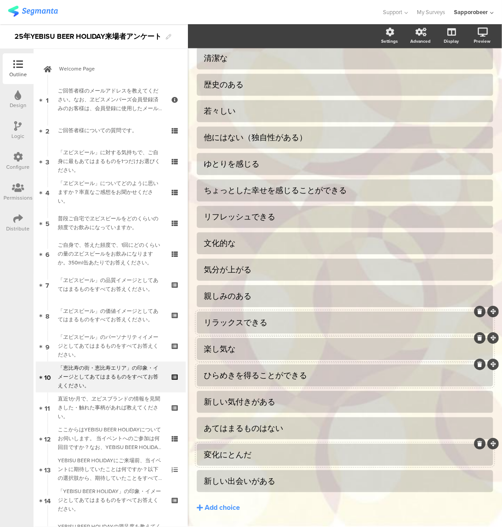
scroll to position [364, 0]
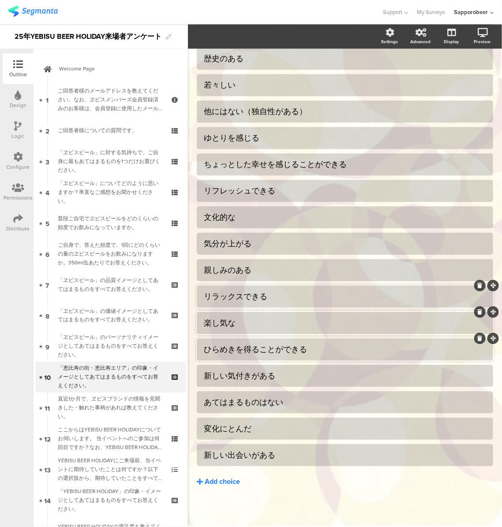
click at [224, 485] on div "Add choice" at bounding box center [222, 481] width 35 height 9
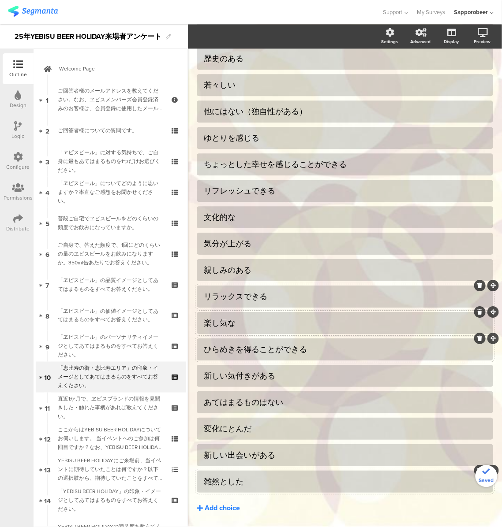
click at [216, 508] on div "Add choice" at bounding box center [222, 508] width 35 height 9
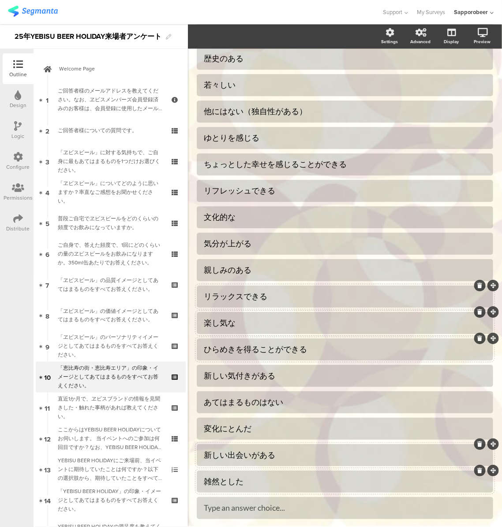
scroll to position [417, 0]
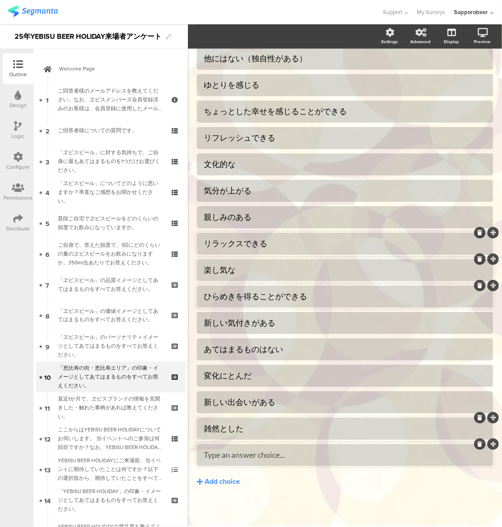
click at [244, 459] on div "Type an answer choice..." at bounding box center [345, 455] width 282 height 10
click at [223, 482] on div "Add choice" at bounding box center [222, 481] width 35 height 9
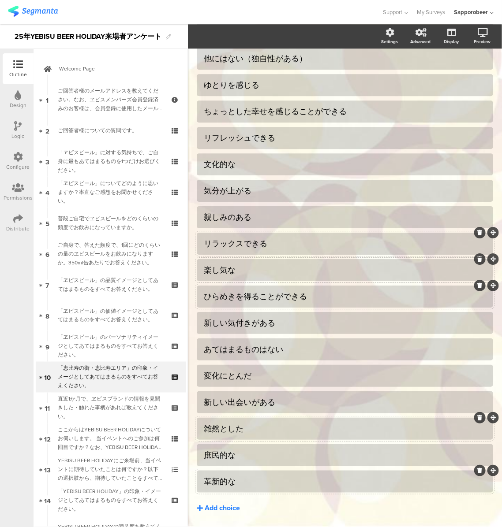
click at [235, 508] on div "Add choice" at bounding box center [222, 508] width 35 height 9
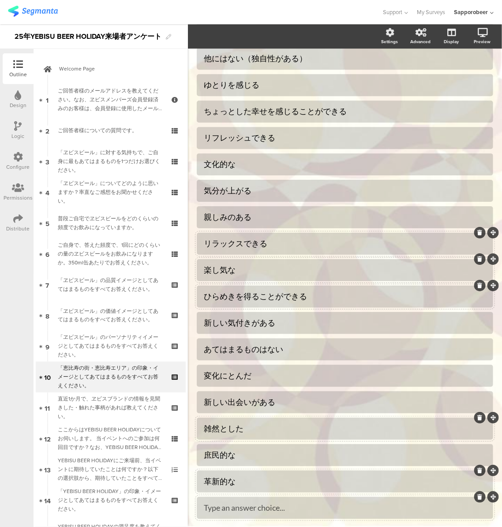
click at [229, 513] on div "Type an answer choice..." at bounding box center [345, 508] width 282 height 15
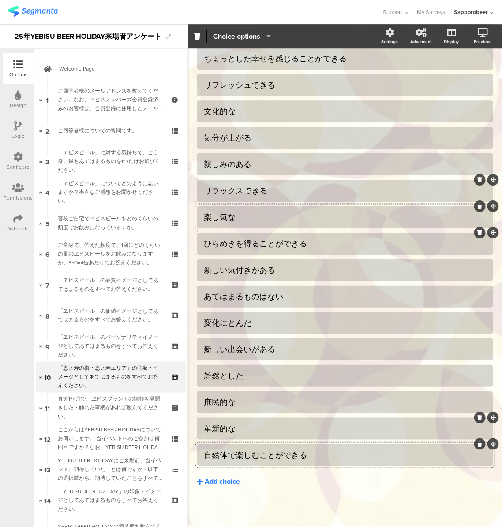
click at [220, 487] on button "Add choice" at bounding box center [345, 482] width 296 height 22
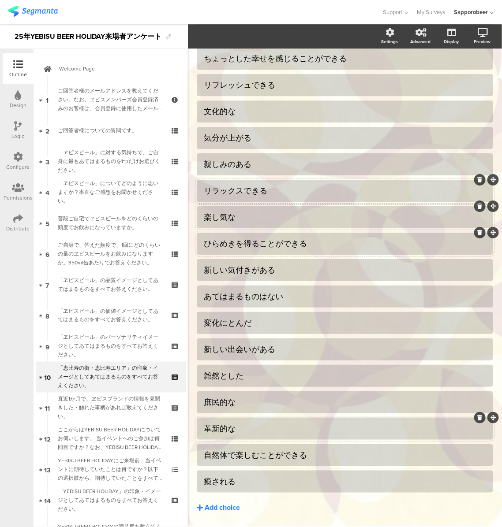
click at [234, 508] on div "Add choice" at bounding box center [222, 508] width 35 height 9
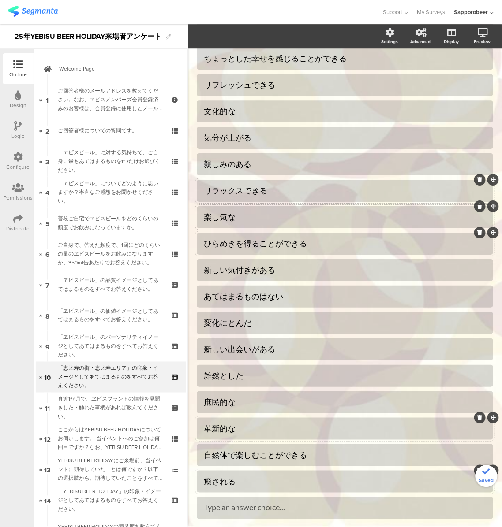
scroll to position [522, 0]
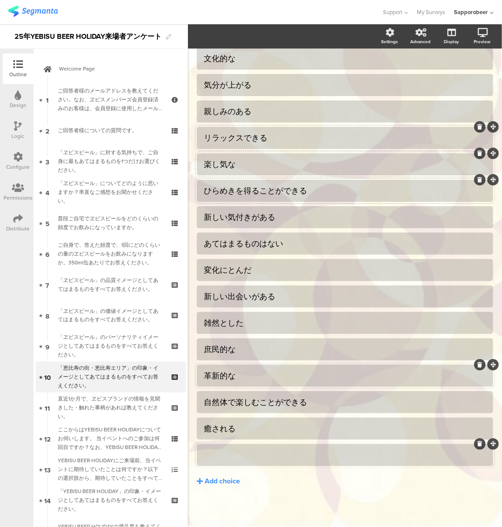
click at [221, 454] on div at bounding box center [345, 455] width 282 height 10
click at [321, 236] on div "あてはまるものはない" at bounding box center [345, 243] width 282 height 15
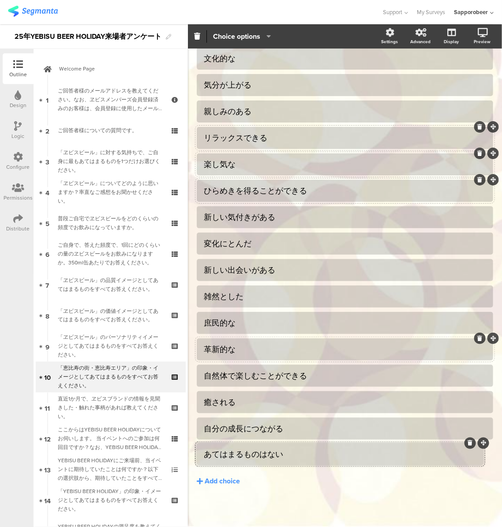
drag, startPoint x: 483, startPoint y: 231, endPoint x: 483, endPoint y: 442, distance: 211.6
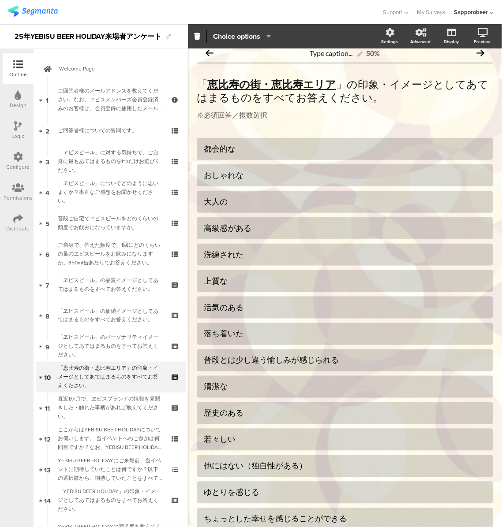
scroll to position [0, 0]
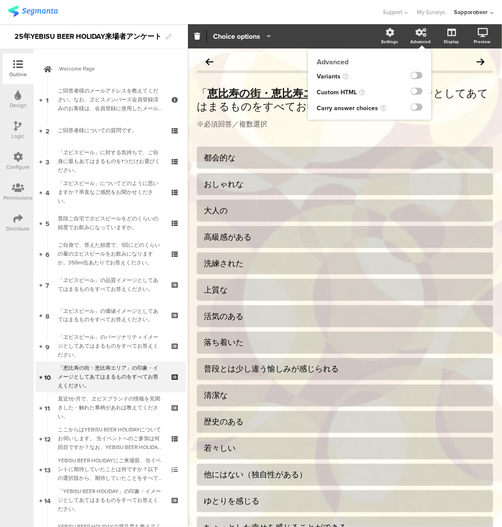
click at [417, 37] on div "Advanced" at bounding box center [424, 37] width 31 height 22
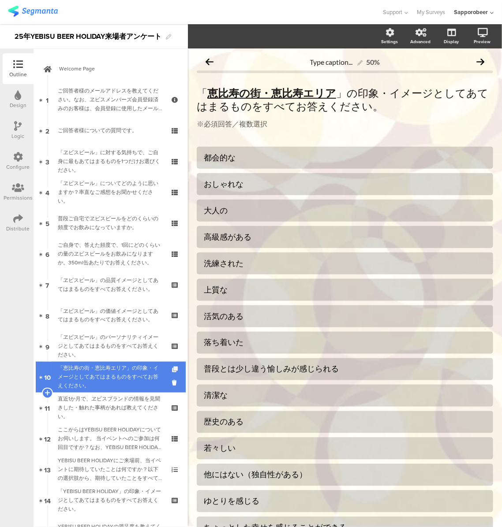
click at [172, 371] on icon at bounding box center [175, 370] width 7 height 6
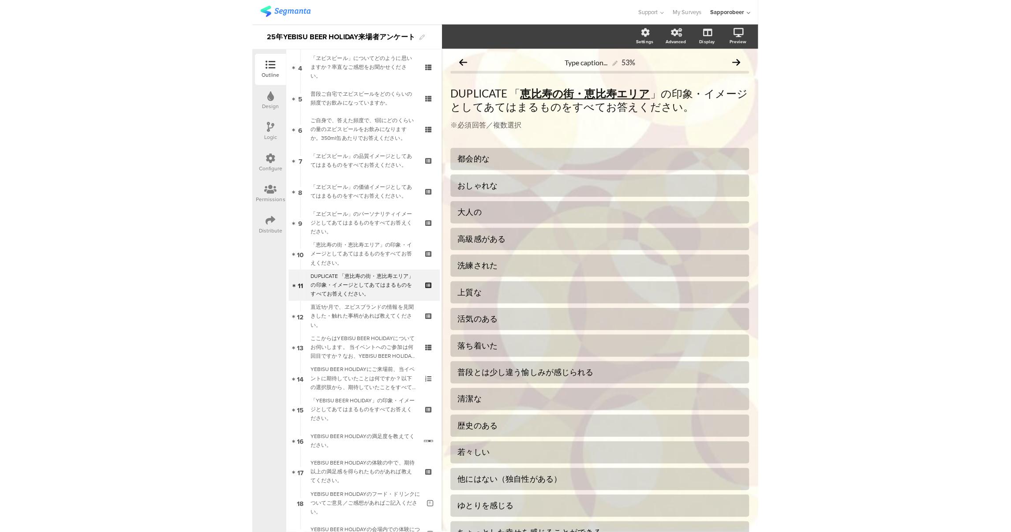
scroll to position [126, 0]
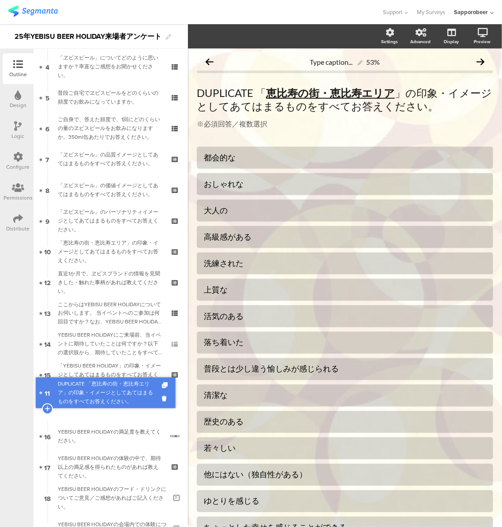
drag, startPoint x: 112, startPoint y: 276, endPoint x: 108, endPoint y: 387, distance: 110.8
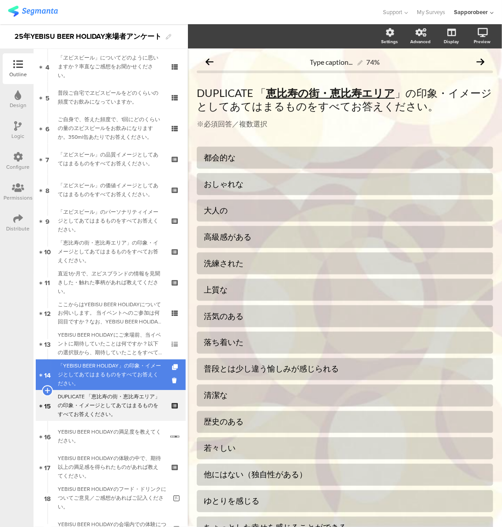
click at [118, 374] on div "「YEBISU BEER HOLIDAY」の印象・イメージとしてあてはまるものをすべてお答えください。" at bounding box center [110, 375] width 105 height 26
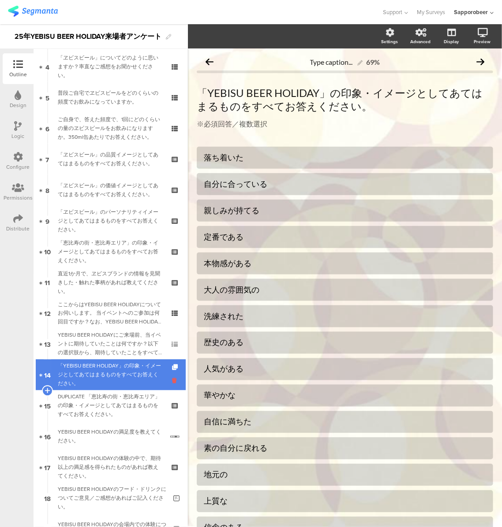
click at [172, 380] on icon at bounding box center [175, 381] width 7 height 8
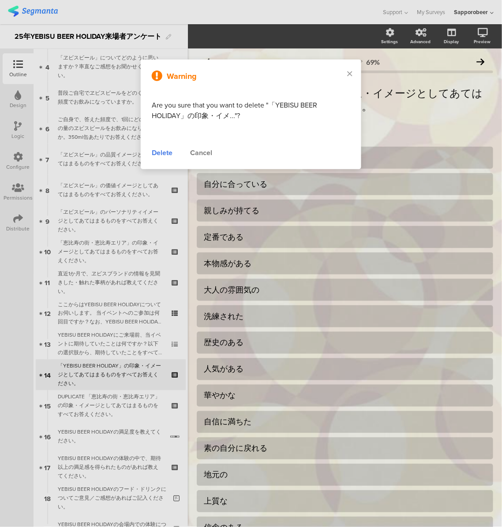
click at [168, 151] on div "Delete" at bounding box center [162, 153] width 21 height 11
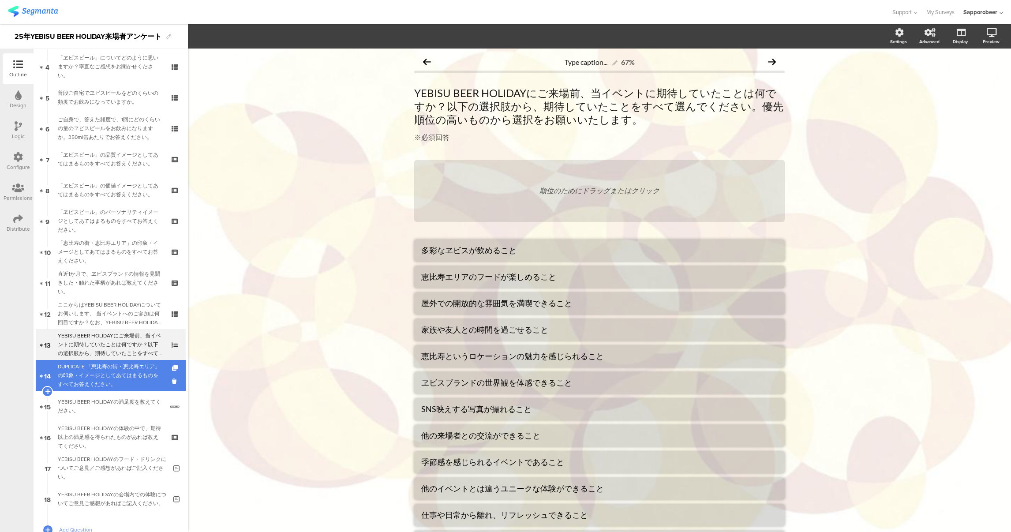
click at [97, 379] on div "DUPLICATE 「恵比寿の街・恵比寿エリア」の印象・イメージとしてあてはまるものをすべてお答えください。" at bounding box center [110, 375] width 105 height 26
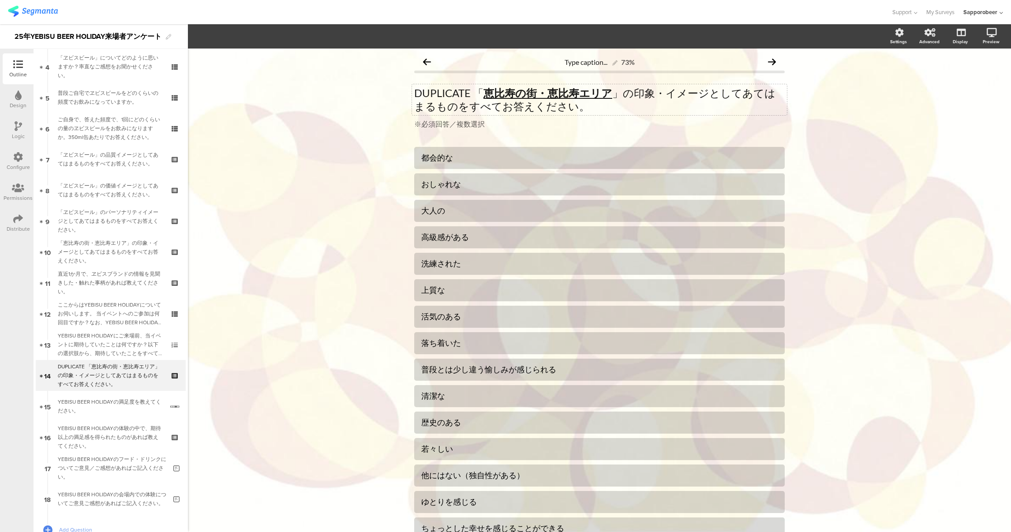
click at [467, 90] on div "DUPLICATE 「 恵比寿の街・恵比寿エリア 」の印象・イメージとしてあてはまるものをすべてお答えください。 DUPLICATE 「 恵比寿の街・恵比寿エ…" at bounding box center [599, 99] width 375 height 31
click at [465, 93] on p "「YEBISU BREER 恵比寿の街・恵比寿エリア 」の印象・イメージとしてあてはまるものをすべてお答えください。" at bounding box center [599, 99] width 370 height 26
click at [195, 35] on icon "button" at bounding box center [193, 35] width 3 height 2
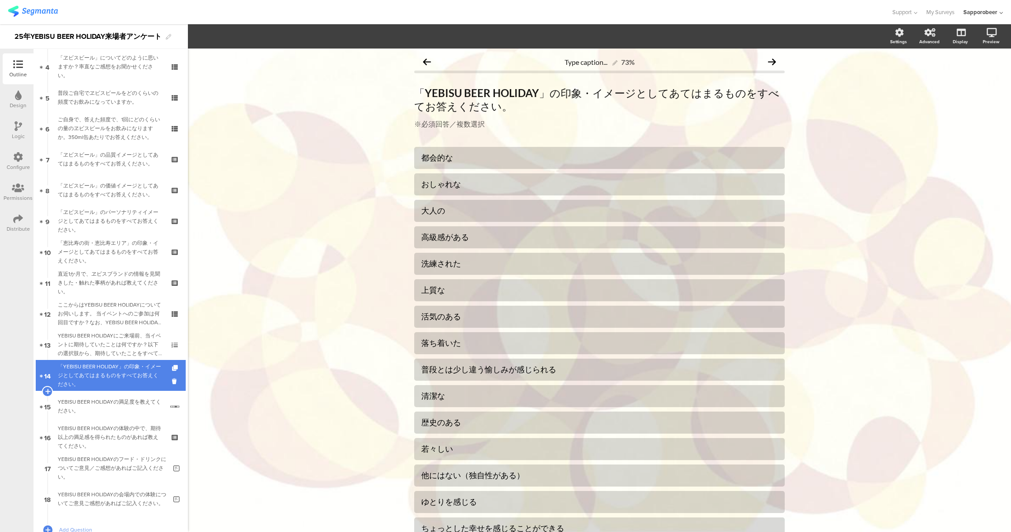
click at [78, 364] on div "「YEBISU BEER HOLIDAY」の印象・イメージとしてあてはまるものをすべてお答えください。" at bounding box center [110, 375] width 105 height 26
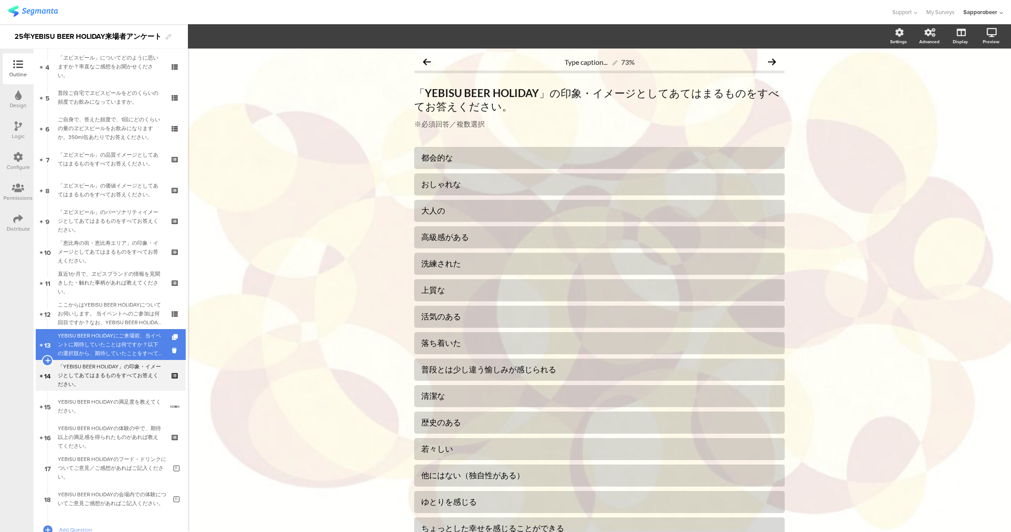
click at [81, 353] on div "YEBISU BEER HOLIDAYにご来場前、当イベントに期待していたことは何ですか？以下の選択肢から、期待していたことをすべて選んでください。優先順位の…" at bounding box center [110, 344] width 105 height 26
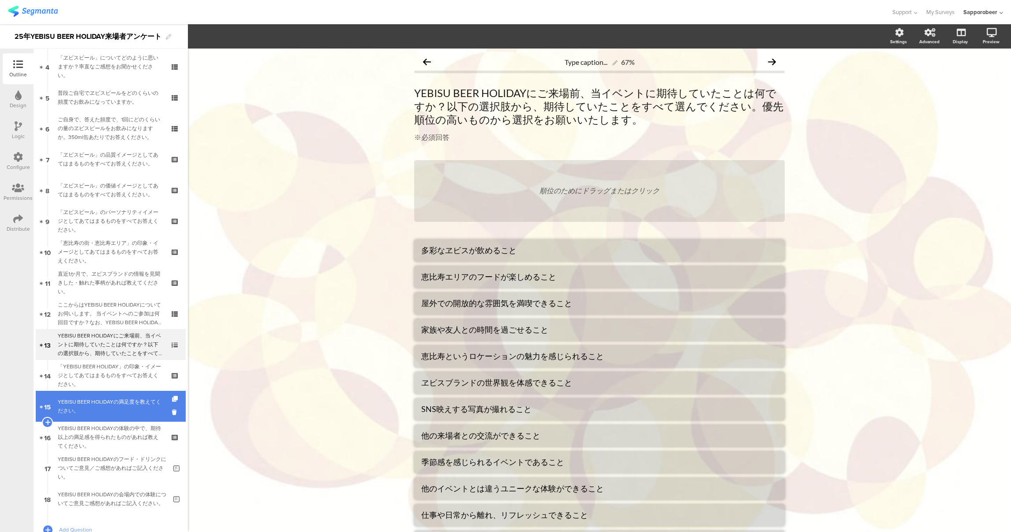
click at [82, 396] on link "15 YEBISU BEER HOLIDAYの満足度を教えてください。" at bounding box center [111, 406] width 150 height 31
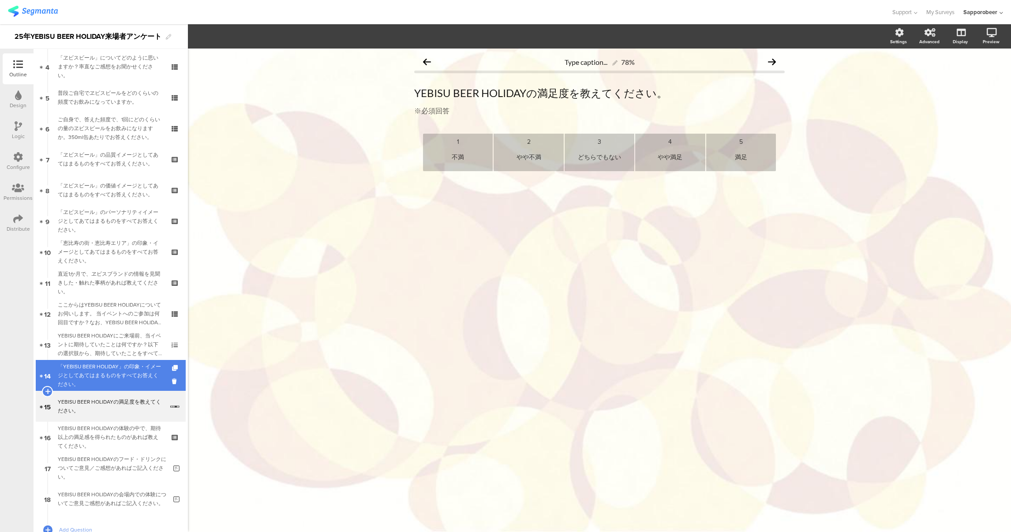
click at [92, 374] on div "「YEBISU BEER HOLIDAY」の印象・イメージとしてあてはまるものをすべてお答えください。" at bounding box center [110, 375] width 105 height 26
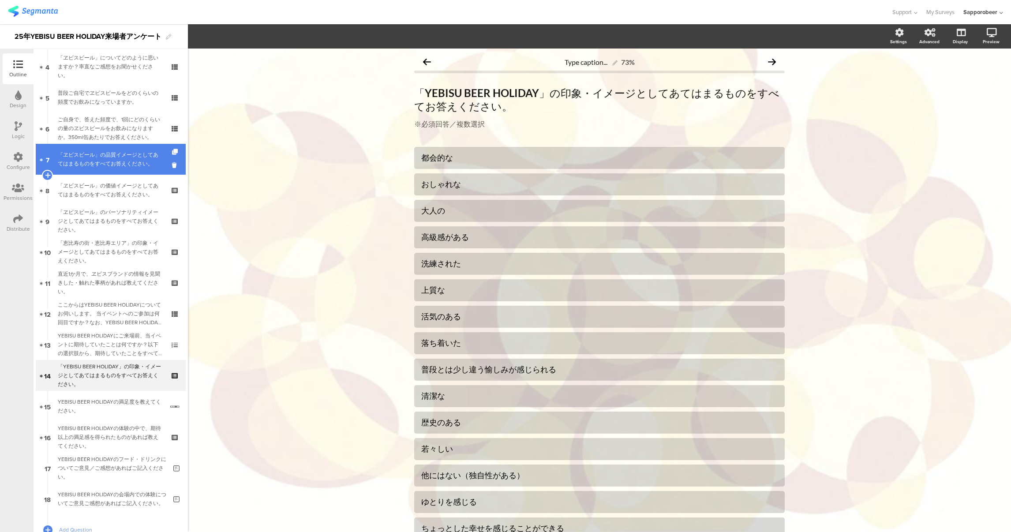
click at [127, 168] on div "「ヱビスビール」の品質イメージとしてあてはまるものをすべてお答えください。" at bounding box center [110, 159] width 105 height 18
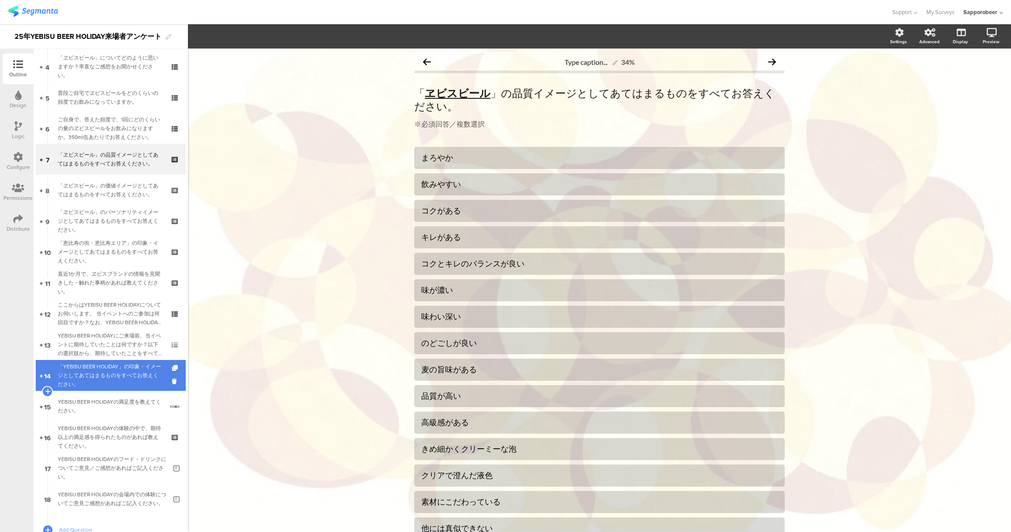
click at [107, 373] on div "「YEBISU BEER HOLIDAY」の印象・イメージとしてあてはまるものをすべてお答えください。" at bounding box center [110, 375] width 105 height 26
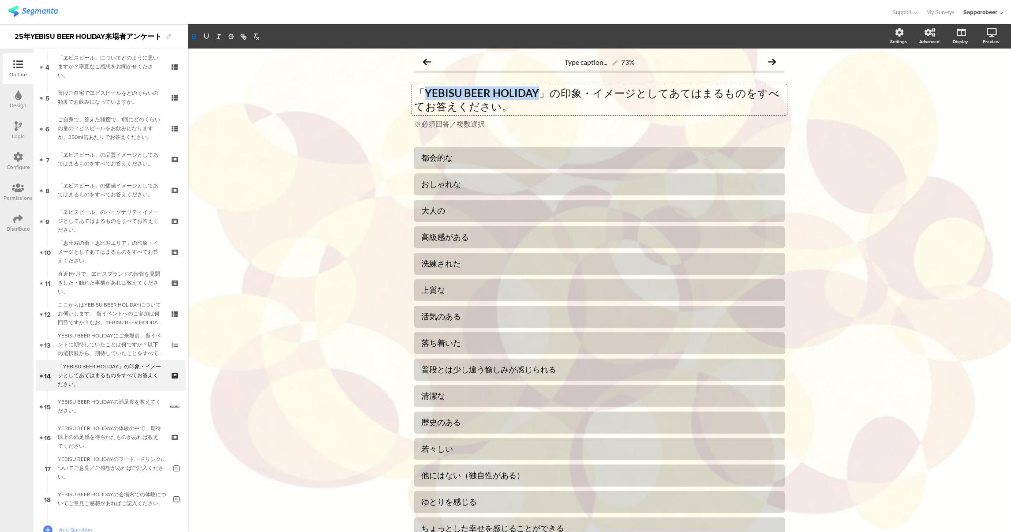
drag, startPoint x: 415, startPoint y: 92, endPoint x: 530, endPoint y: 96, distance: 114.7
click at [530, 96] on div "「 YEBISU BEER HOLIDAY 」の印象・イメージとしてあてはまるものをすべてお答えください。 「 YEBISU BEER HOLIDAY 」の印…" at bounding box center [599, 99] width 375 height 31
click at [205, 35] on icon "button" at bounding box center [206, 37] width 8 height 8
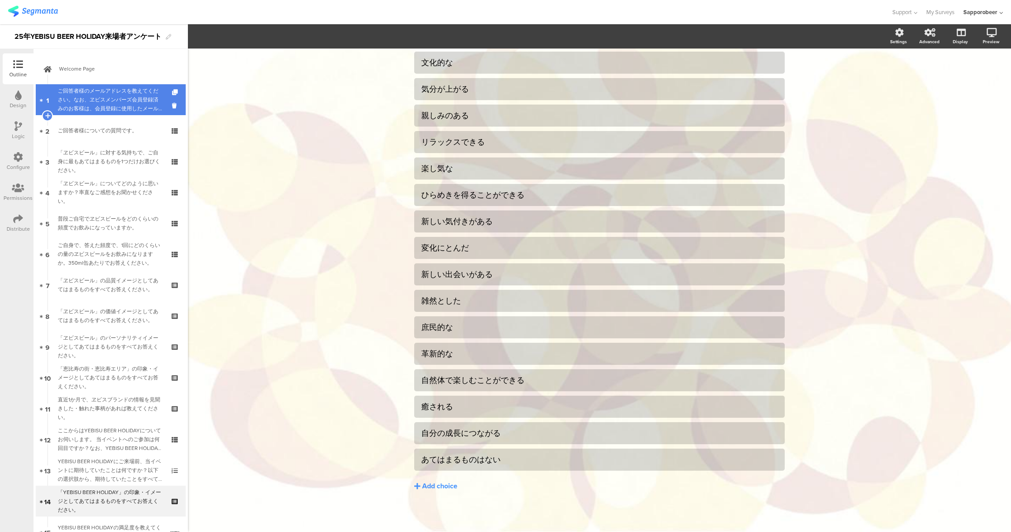
click at [108, 103] on div "ご回答者様のメールアドレスを教えてください。なお、ヱビスメンバーズ会員登録済みのお客様は、会員登録に使用したメールアドレスをご記入ください。" at bounding box center [110, 99] width 105 height 26
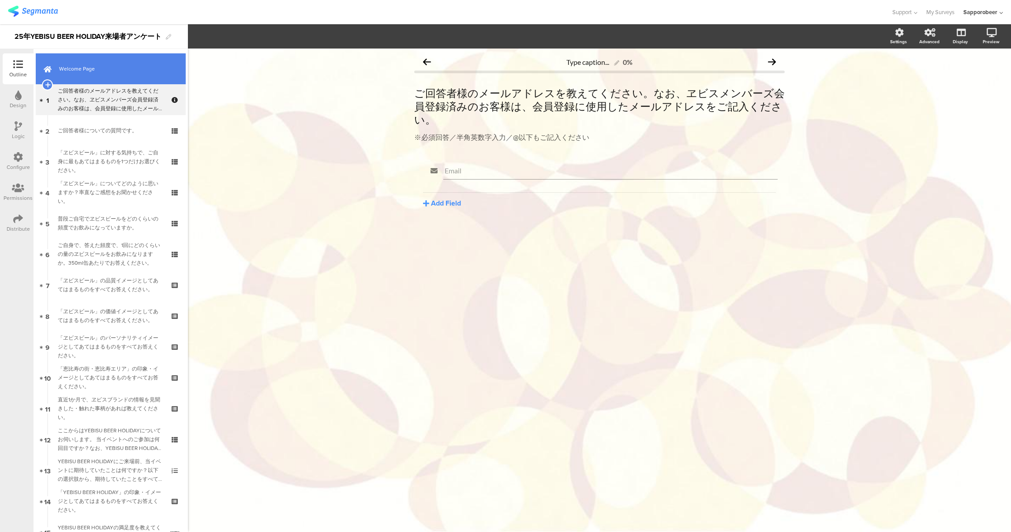
click at [80, 70] on span "Welcome Page" at bounding box center [115, 68] width 113 height 9
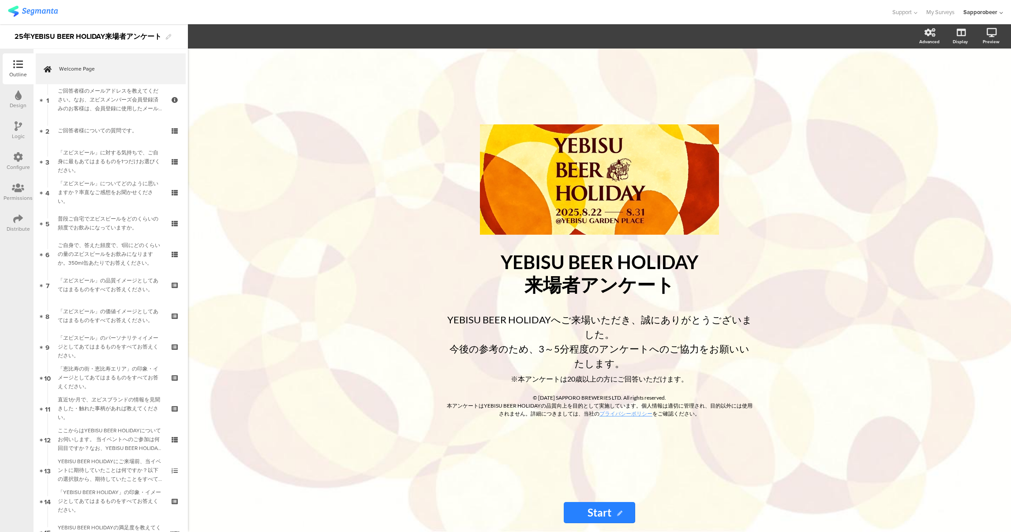
click at [34, 11] on img at bounding box center [33, 11] width 50 height 11
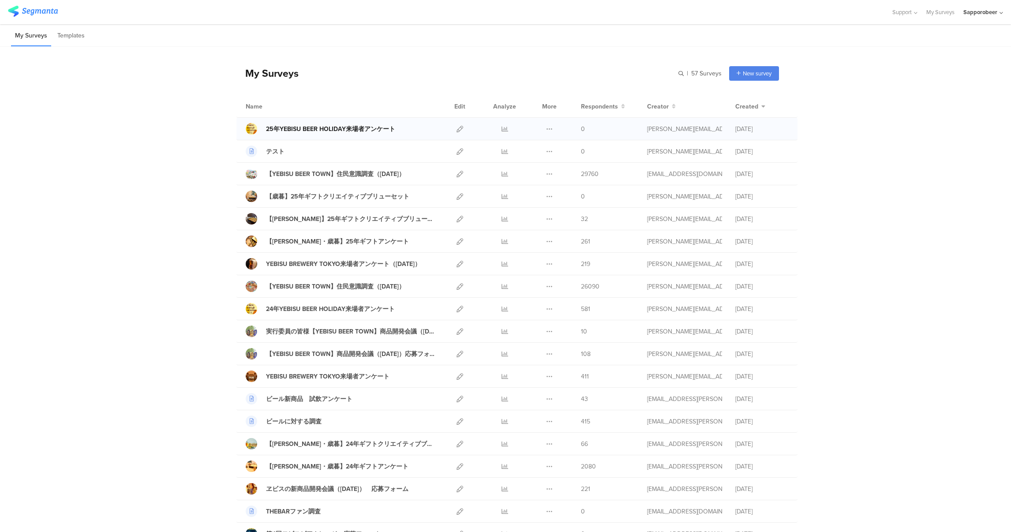
click at [348, 125] on div "25年YEBISU BEER HOLIDAY来場者アンケート" at bounding box center [330, 128] width 129 height 9
click at [456, 128] on icon at bounding box center [459, 129] width 7 height 7
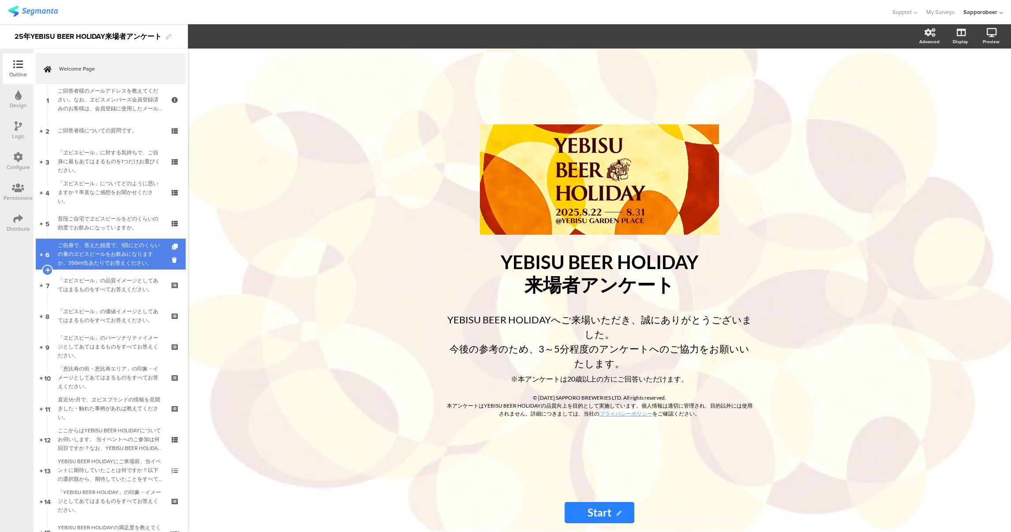
scroll to position [189, 0]
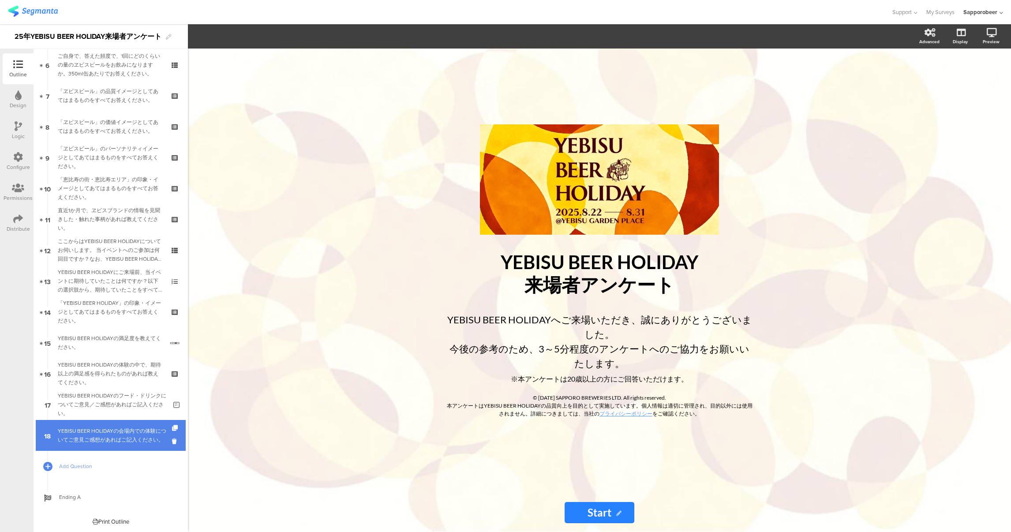
click at [102, 437] on div "YEBISU BEER HOLIDAYの会場内での体験についてご意見ご感想があればご記入ください。" at bounding box center [112, 435] width 109 height 18
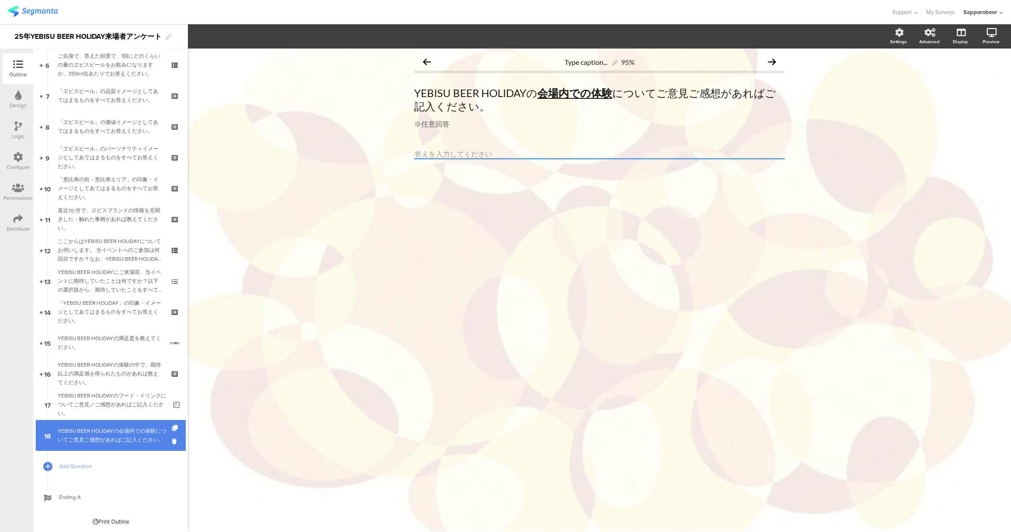
scroll to position [0, 0]
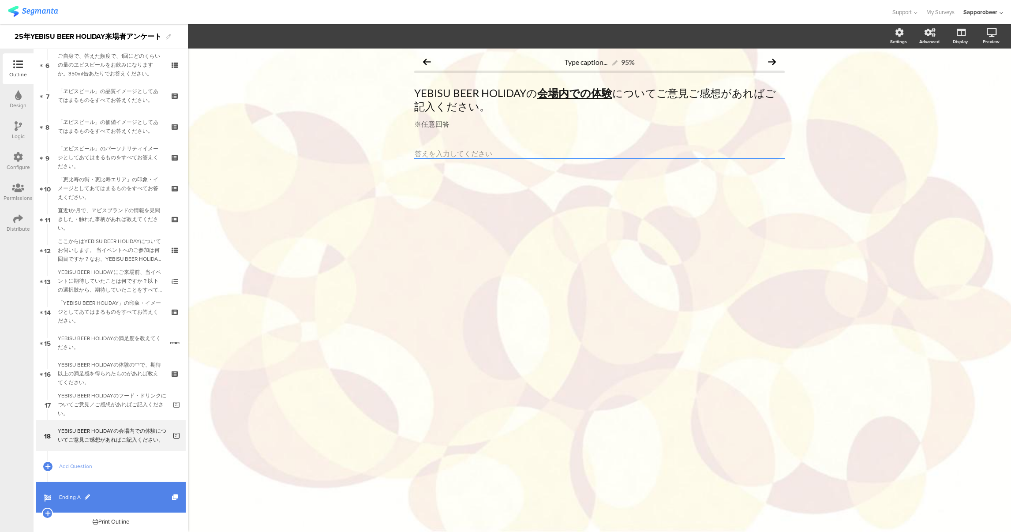
click at [93, 503] on link "Ending A" at bounding box center [111, 496] width 150 height 31
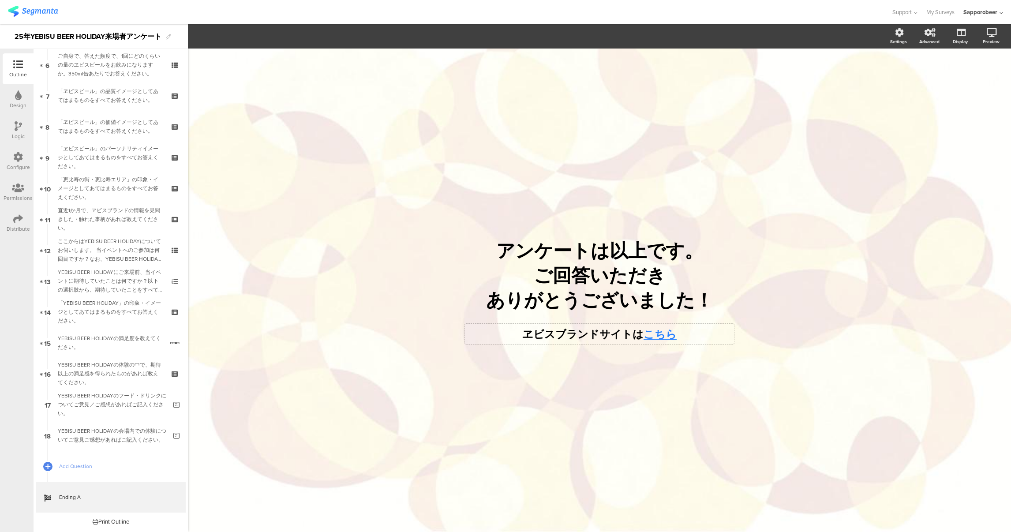
click at [643, 334] on div "ヱビスブランドサイトは こちら ヱビスブランドサイトは こちら" at bounding box center [599, 334] width 269 height 20
click at [242, 37] on icon "button" at bounding box center [242, 35] width 3 height 3
drag, startPoint x: 634, startPoint y: 336, endPoint x: 661, endPoint y: 336, distance: 26.5
click at [661, 336] on p "ヱビスブランドサイトは こ ﻿ ちら" at bounding box center [599, 334] width 265 height 16
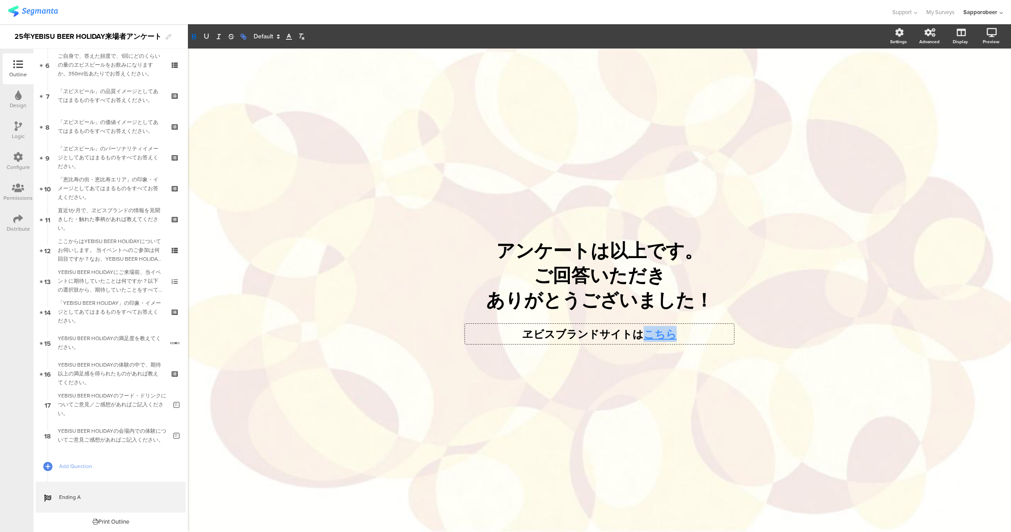
click at [240, 36] on icon "button" at bounding box center [243, 37] width 8 height 8
click at [634, 350] on div "こちら" at bounding box center [682, 352] width 135 height 17
click at [678, 349] on input "こちら" at bounding box center [686, 352] width 75 height 11
type input "こ"
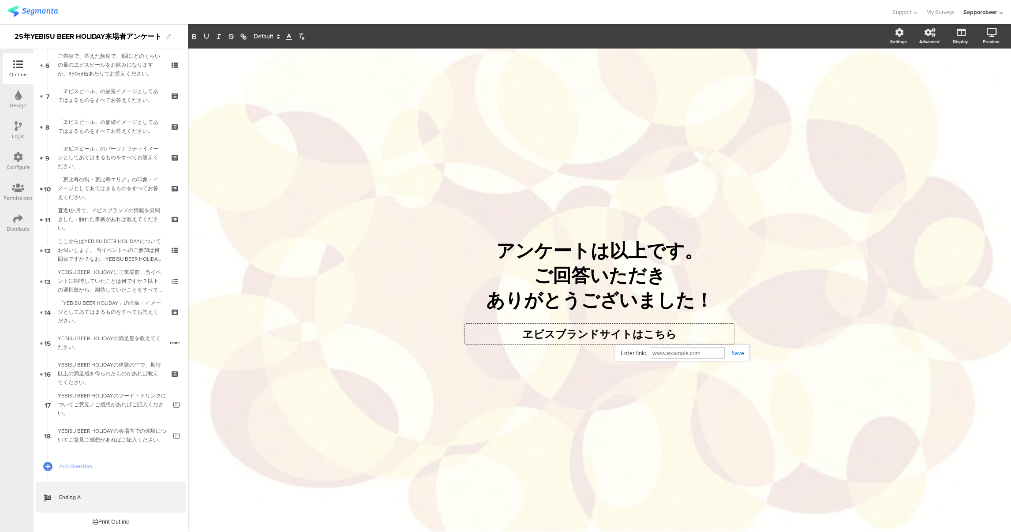
paste input "https://www.sapporobeer.jp/yebisu/?utm_source=yebisubeerholiday&utm_campaign=25…"
type input "https://www.sapporobeer.jp/yebisu/?utm_source=yebisubeerholiday&utm_campaign=25…"
click at [735, 351] on link at bounding box center [733, 352] width 19 height 7
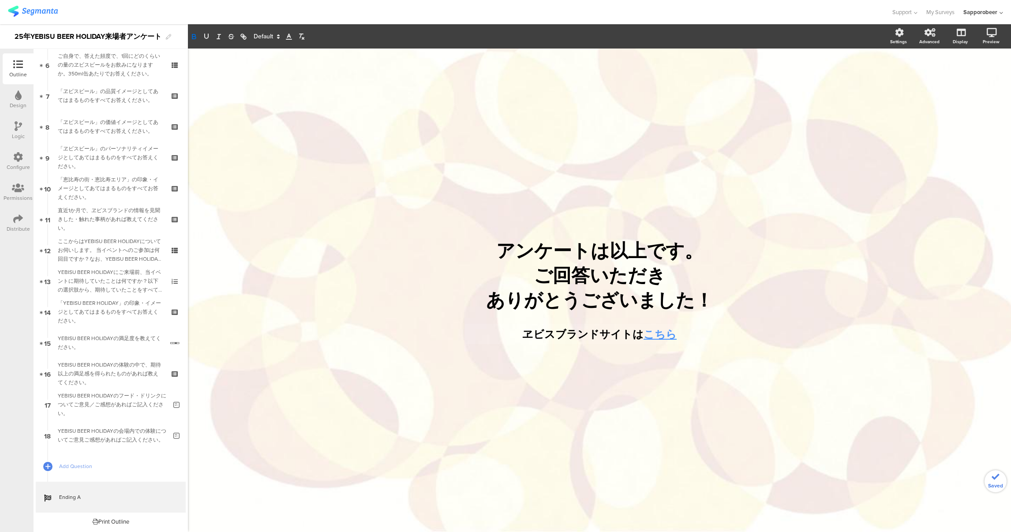
click at [840, 234] on div "/ アンケートは以上です。 ご回答いただき ありがとうございました！ アンケートは以上です。 ご回答いただき ありがとうございました！ ヱビスブランドサイトは…" at bounding box center [599, 289] width 823 height 483
click at [641, 332] on div "ヱビスブランドサイトは こ ﻿ ちら ヱビスブランドサイトは こ ﻿ ちら" at bounding box center [599, 334] width 269 height 20
click at [790, 261] on div "/ アンケートは以上です。 ご回答いただき ありがとうございました！ アンケートは以上です。 ご回答いただき ありがとうございました！ ヱビスブランドサイトは…" at bounding box center [599, 289] width 823 height 483
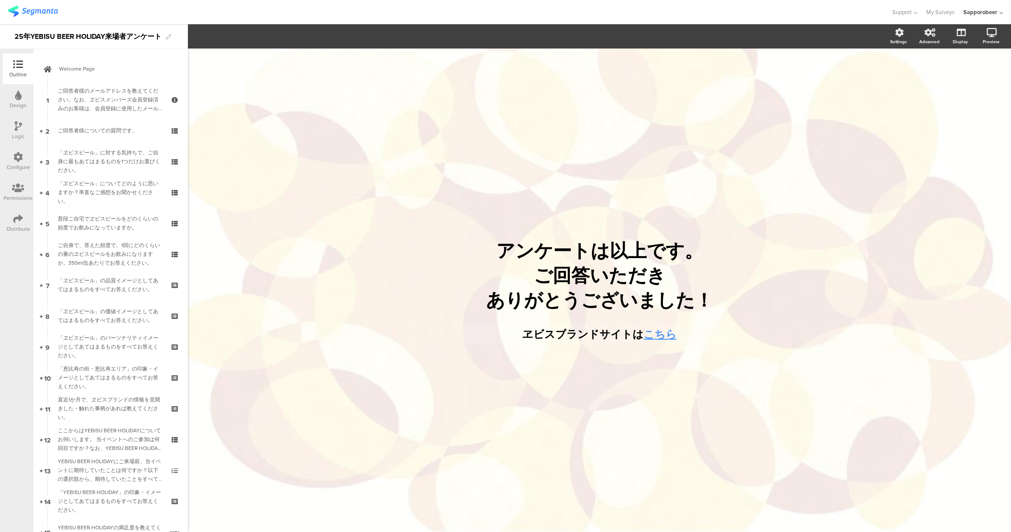
click at [37, 12] on img at bounding box center [33, 11] width 50 height 11
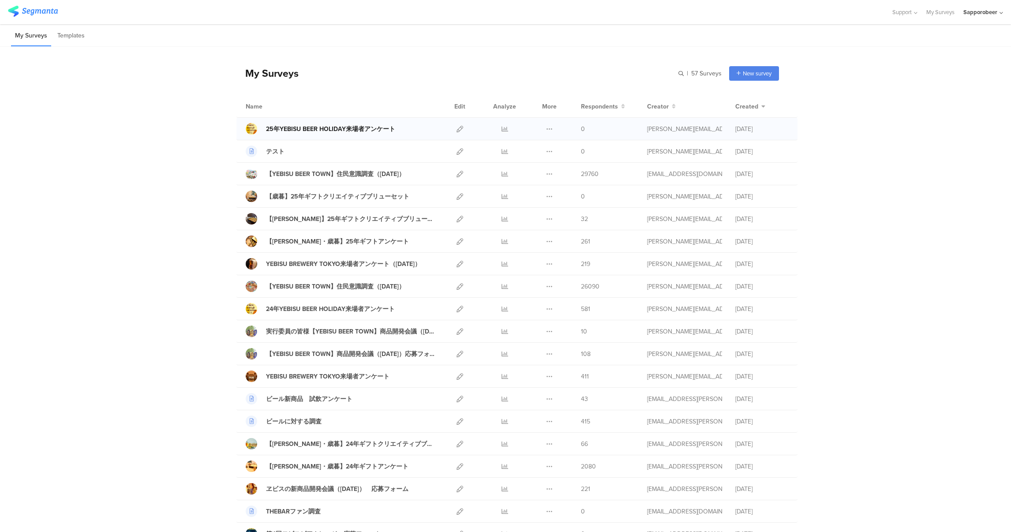
click at [362, 125] on div "25年YEBISU BEER HOLIDAY来場者アンケート" at bounding box center [330, 128] width 129 height 9
click at [336, 130] on div "25年YEBISU BEER HOLIDAY来場者アンケート" at bounding box center [330, 128] width 129 height 9
click at [546, 128] on icon at bounding box center [549, 129] width 7 height 7
click at [459, 131] on div at bounding box center [459, 129] width 19 height 22
click at [456, 126] on icon at bounding box center [459, 129] width 7 height 7
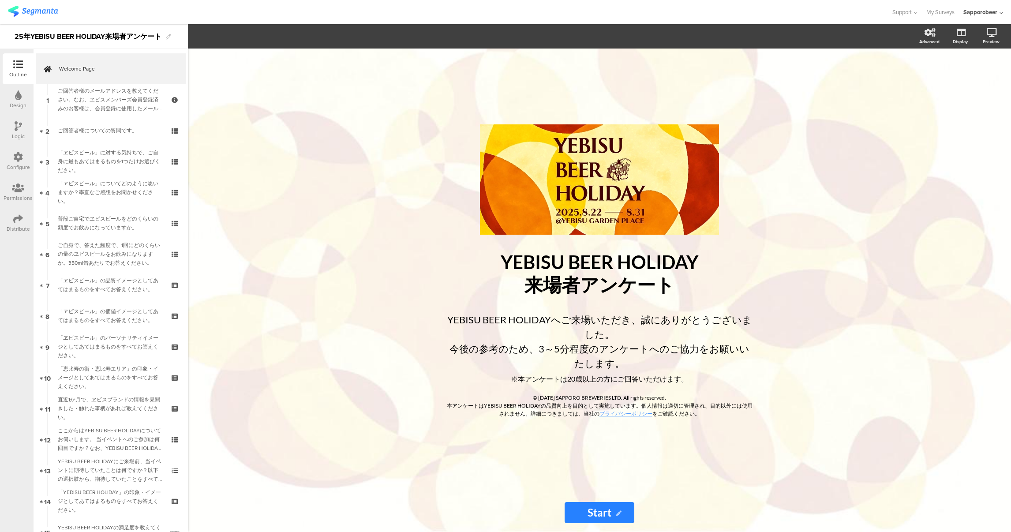
click at [15, 223] on icon at bounding box center [18, 219] width 10 height 10
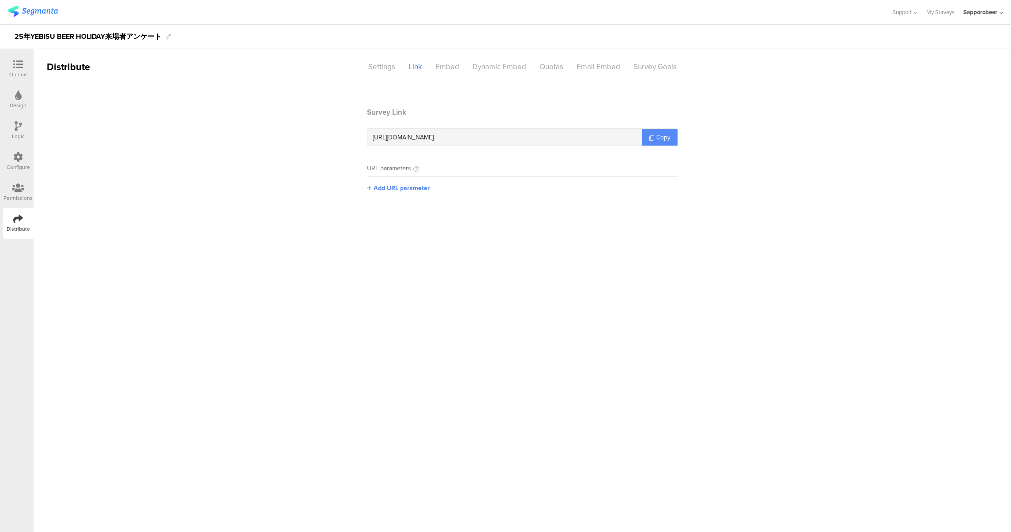
click at [656, 140] on span "Copy" at bounding box center [663, 137] width 14 height 9
click at [15, 69] on div at bounding box center [18, 65] width 18 height 11
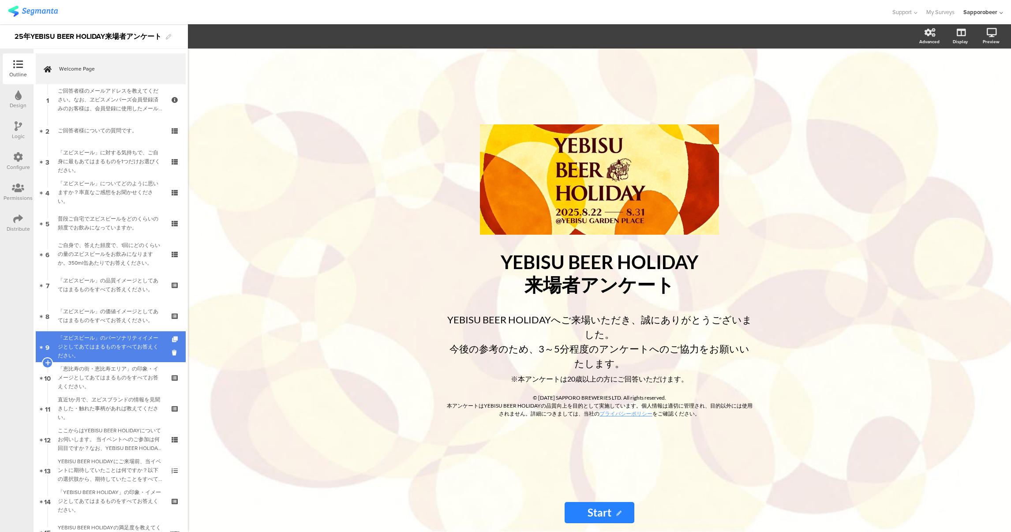
click at [172, 339] on icon at bounding box center [175, 339] width 7 height 6
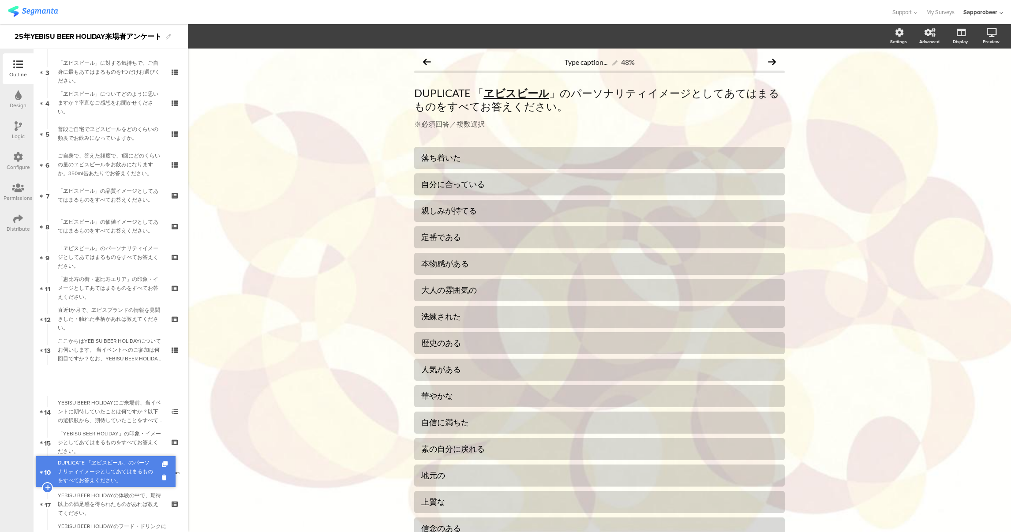
scroll to position [99, 0]
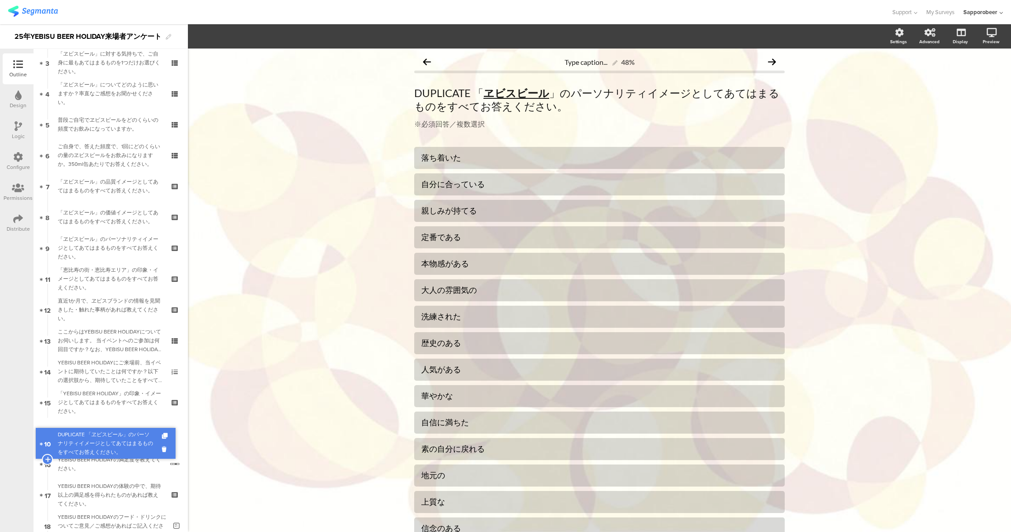
drag, startPoint x: 117, startPoint y: 377, endPoint x: 122, endPoint y: 442, distance: 65.9
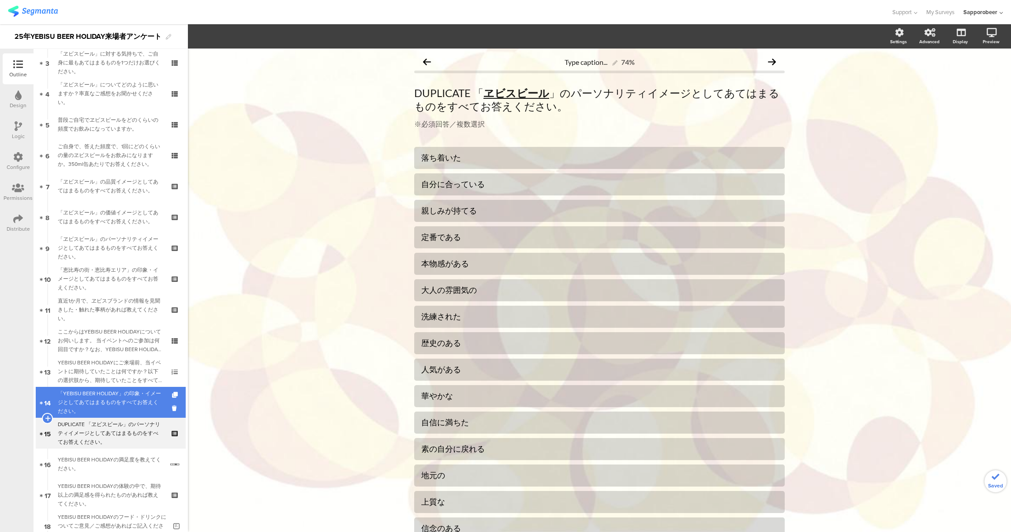
click at [116, 401] on div "「YEBISU BEER HOLIDAY」の印象・イメージとしてあてはまるものをすべてお答えください。" at bounding box center [110, 402] width 105 height 26
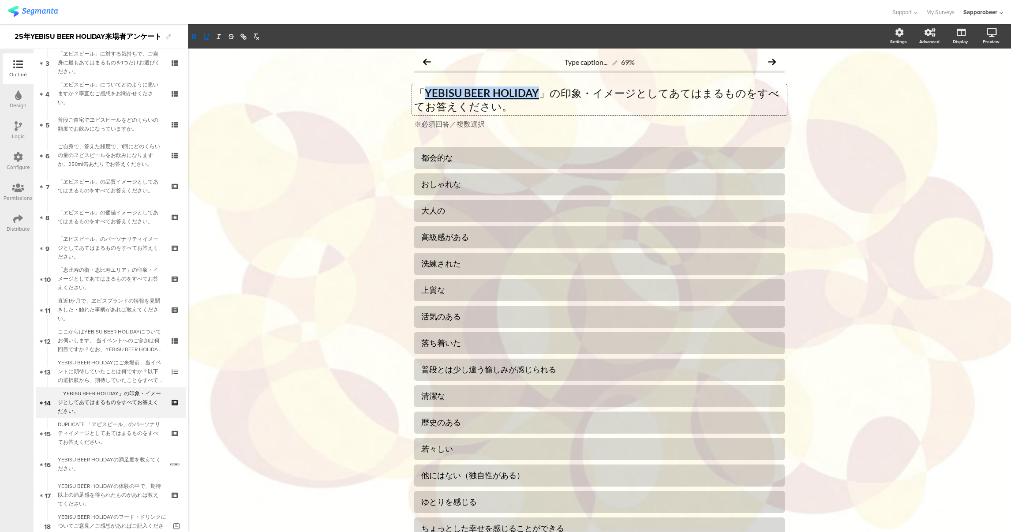
drag, startPoint x: 415, startPoint y: 91, endPoint x: 529, endPoint y: 90, distance: 113.8
click at [529, 90] on div "「 YEBISU BEER HOLIDAY 」の印象・イメージとしてあてはまるものをすべてお答えください。 「 YEBISU BEER HOLIDAY 」の印…" at bounding box center [599, 99] width 375 height 31
copy u "YEBISU BEER HOLIDAY"
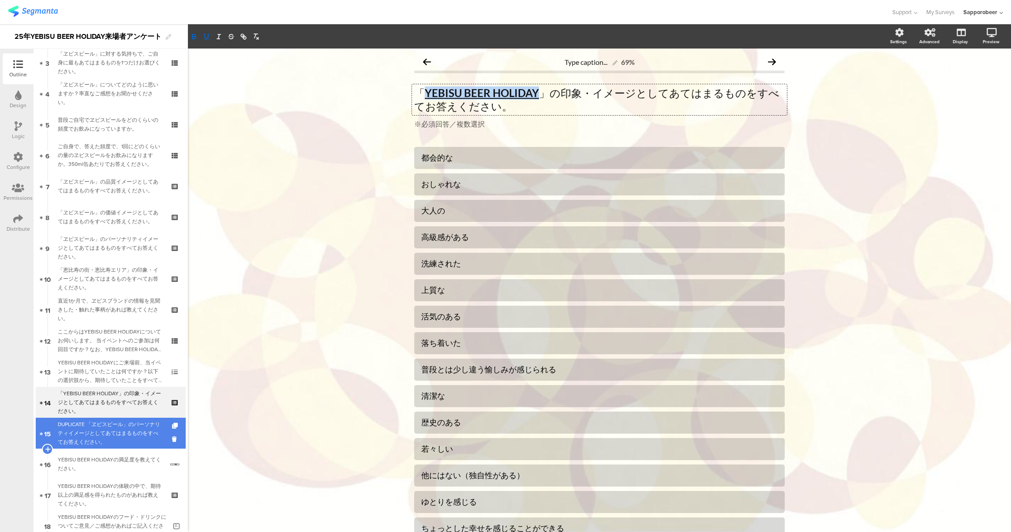
click at [105, 437] on div "DUPLICATE 「ヱビスビール」のパーソナリティイメージとしてあてはまるものをすべてお答えください。" at bounding box center [110, 433] width 105 height 26
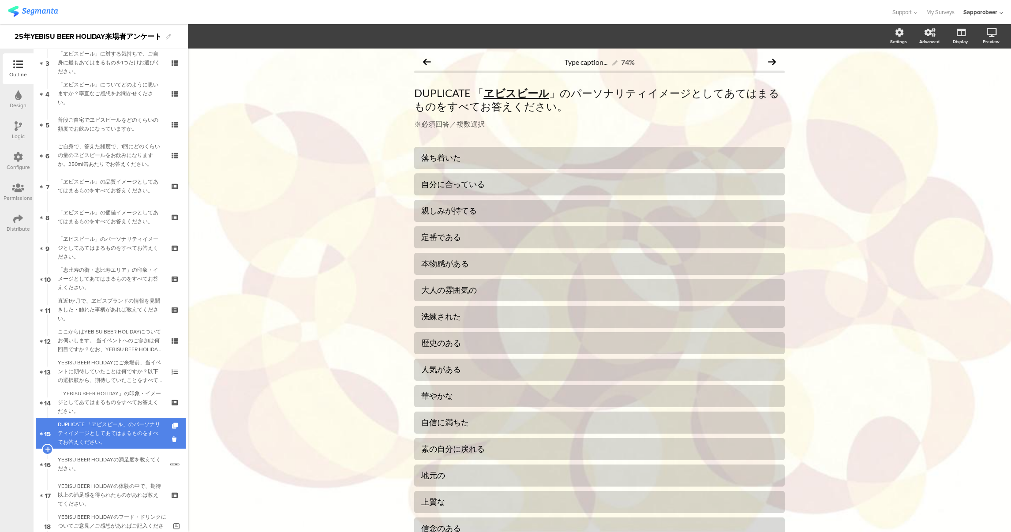
click at [116, 436] on div "DUPLICATE 「ヱビスビール」のパーソナリティイメージとしてあてはまるものをすべてお答えください。" at bounding box center [110, 433] width 105 height 26
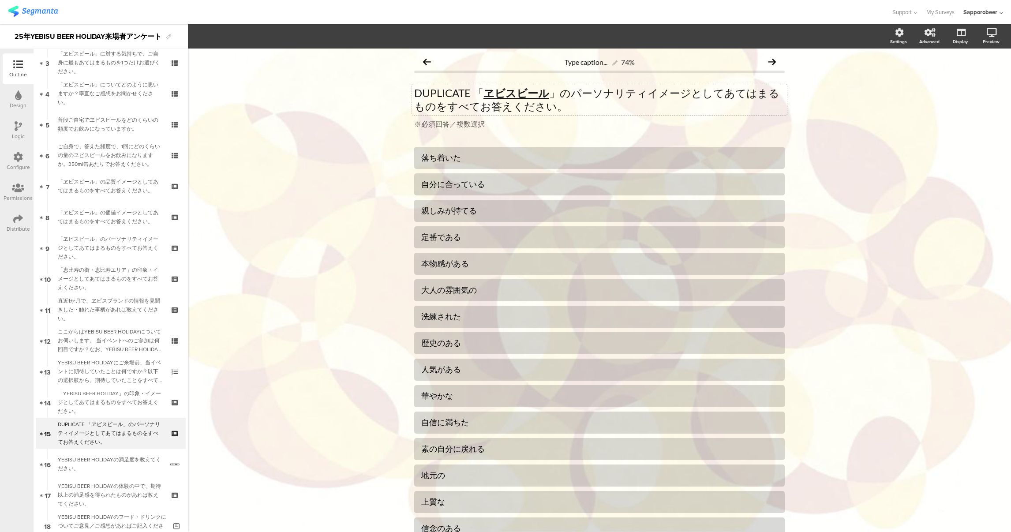
click at [526, 94] on div "DUPLICATE 「 ヱビスビール 」のパーソナリティイメージとしてあてはまるものをすべてお答えください。 DUPLICATE 「 ヱビスビール 」のパーソ…" at bounding box center [599, 99] width 375 height 31
click at [208, 38] on icon "button" at bounding box center [206, 37] width 8 height 8
click at [194, 41] on button "button" at bounding box center [194, 36] width 12 height 11
click at [467, 94] on p "DUPLICATE 「 YEBISU BEER HOLIDAY 」のパーソナリティイメージとしてあてはまるものをすべてお答えください。" at bounding box center [599, 99] width 370 height 26
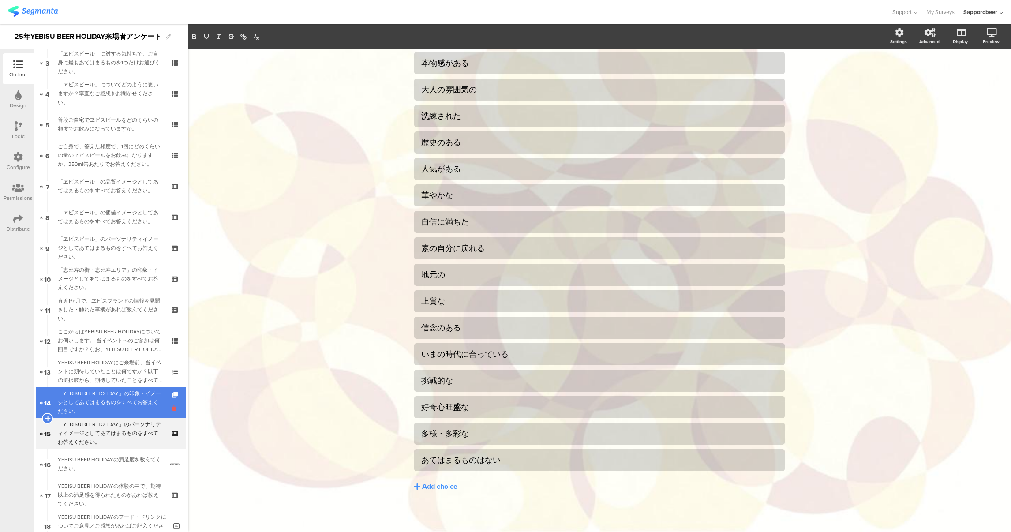
click at [172, 408] on icon at bounding box center [175, 408] width 7 height 8
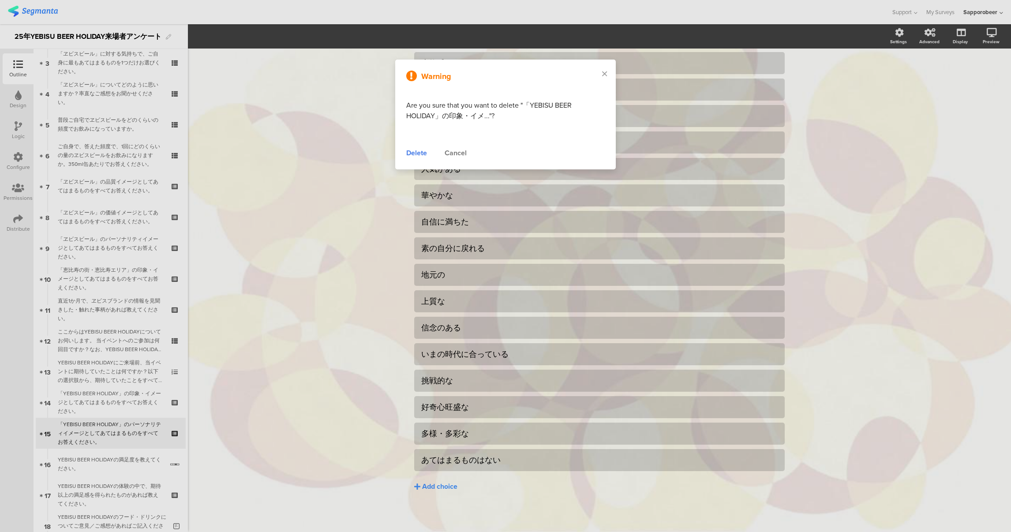
click at [406, 151] on div "Delete" at bounding box center [416, 153] width 21 height 11
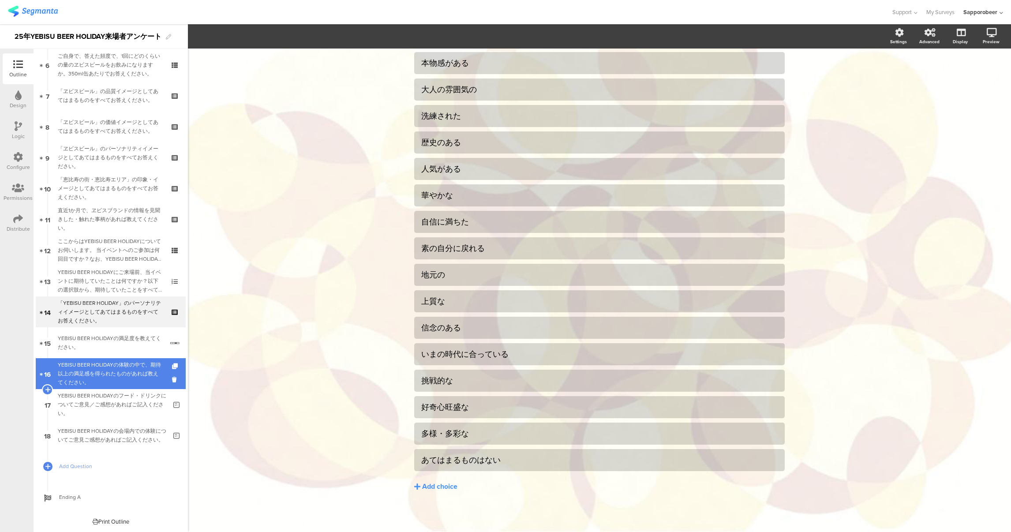
scroll to position [0, 0]
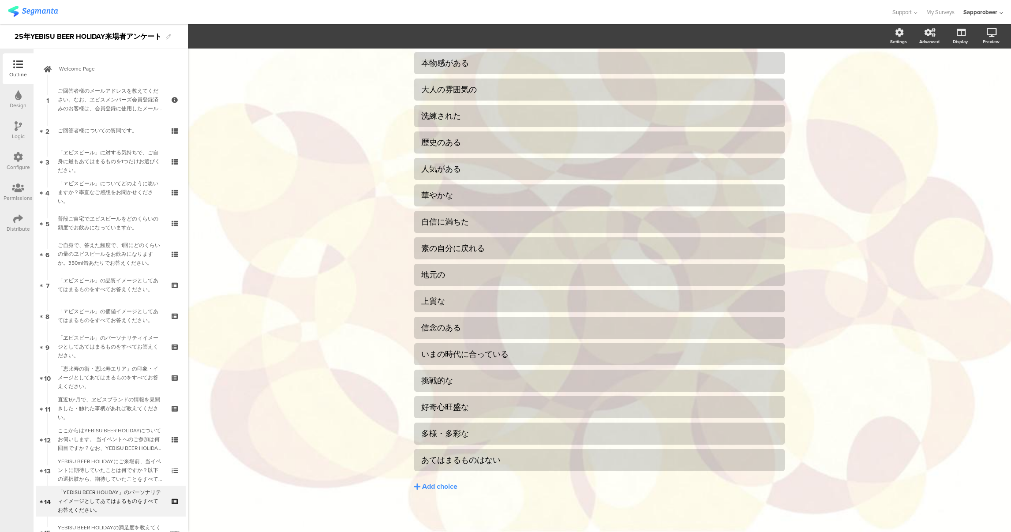
click at [16, 104] on div "Design" at bounding box center [18, 105] width 17 height 8
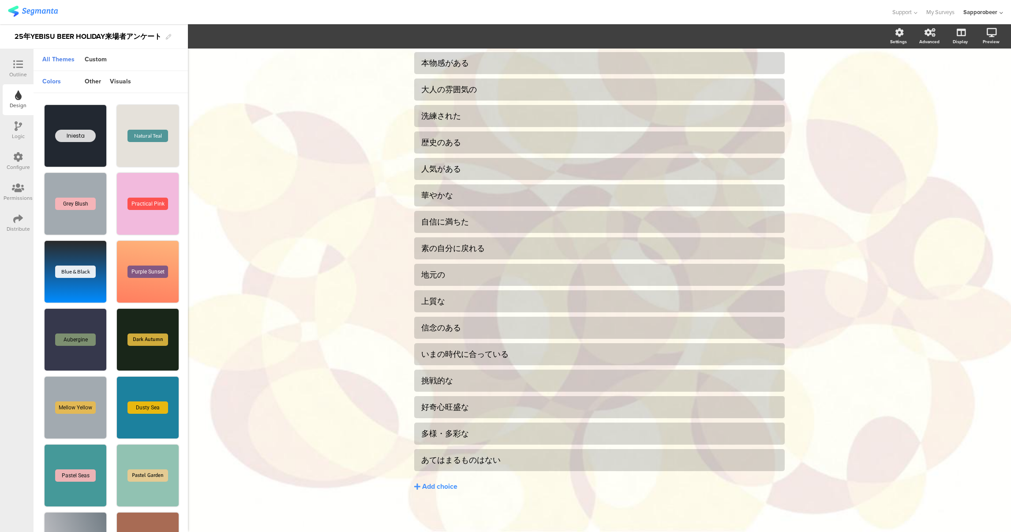
click at [16, 126] on icon at bounding box center [18, 126] width 7 height 10
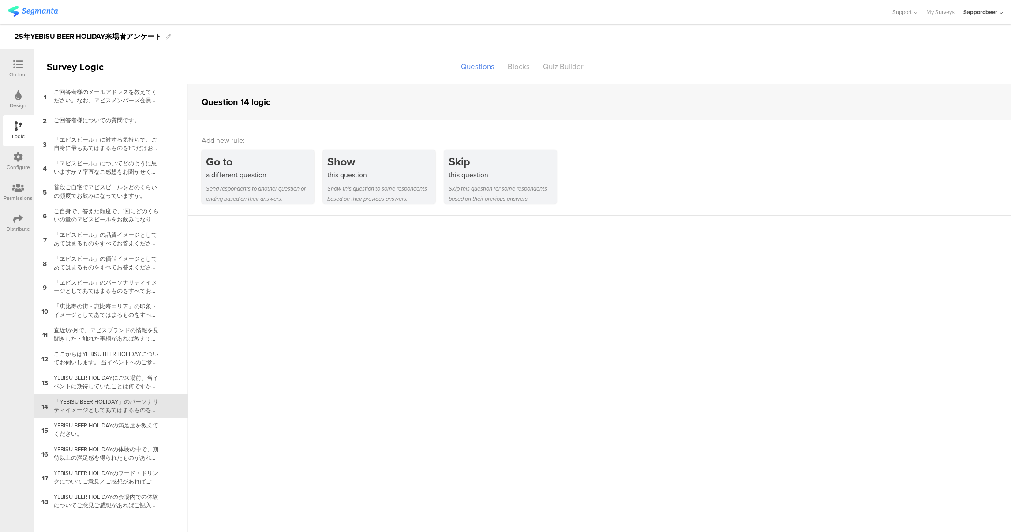
click at [15, 158] on icon at bounding box center [18, 157] width 10 height 10
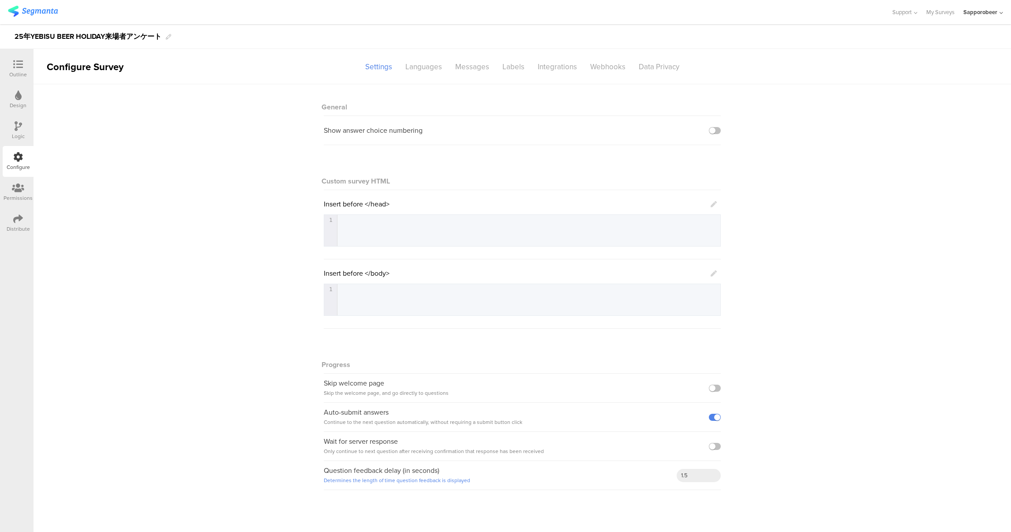
click at [19, 194] on div "Permissions" at bounding box center [18, 198] width 29 height 8
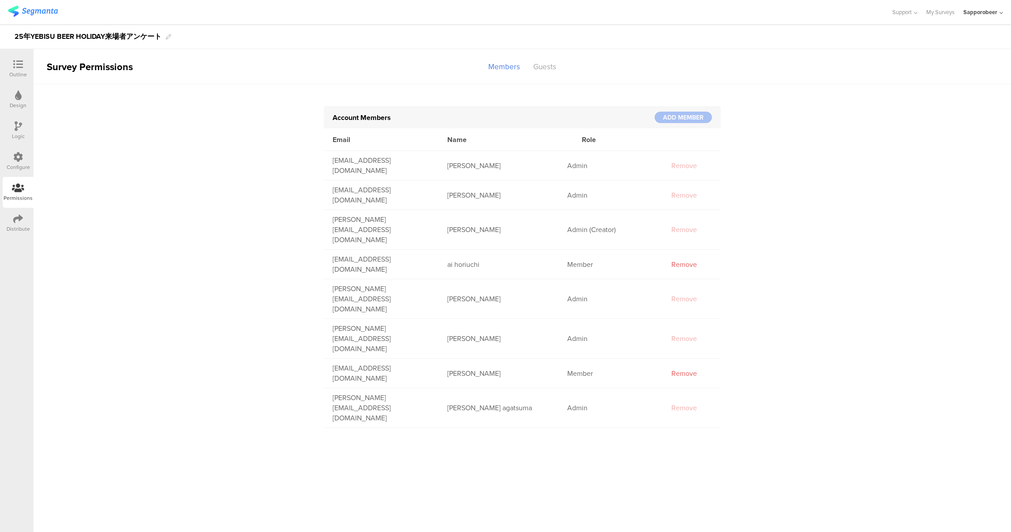
click at [19, 224] on div at bounding box center [18, 219] width 10 height 11
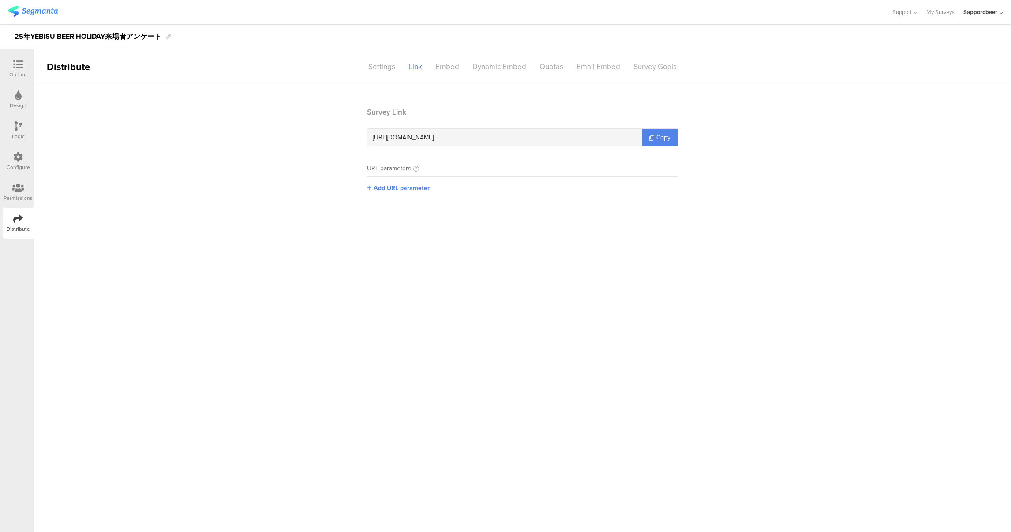
click at [2, 60] on div "Outline Design Logic Configure Permissions Distribute" at bounding box center [17, 145] width 34 height 185
click at [15, 65] on icon at bounding box center [18, 65] width 10 height 10
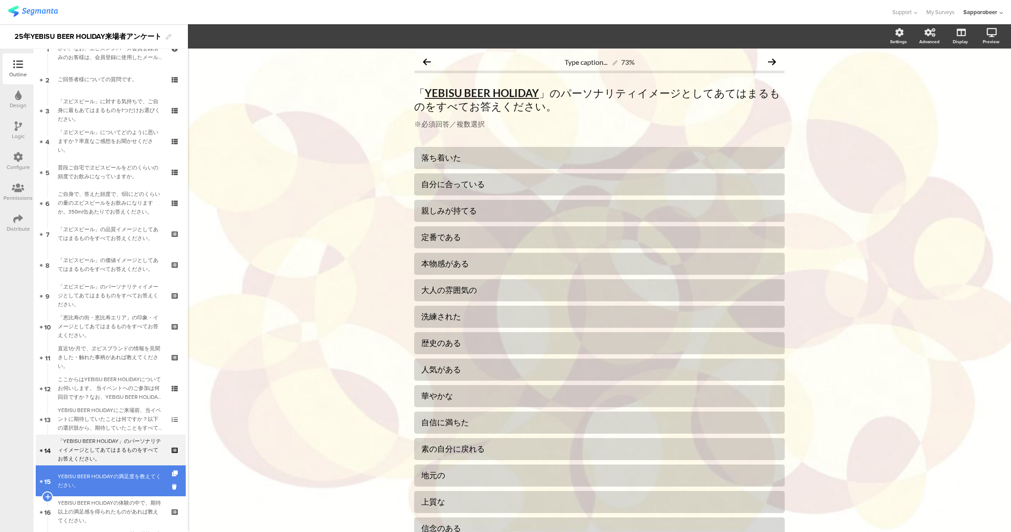
scroll to position [51, 0]
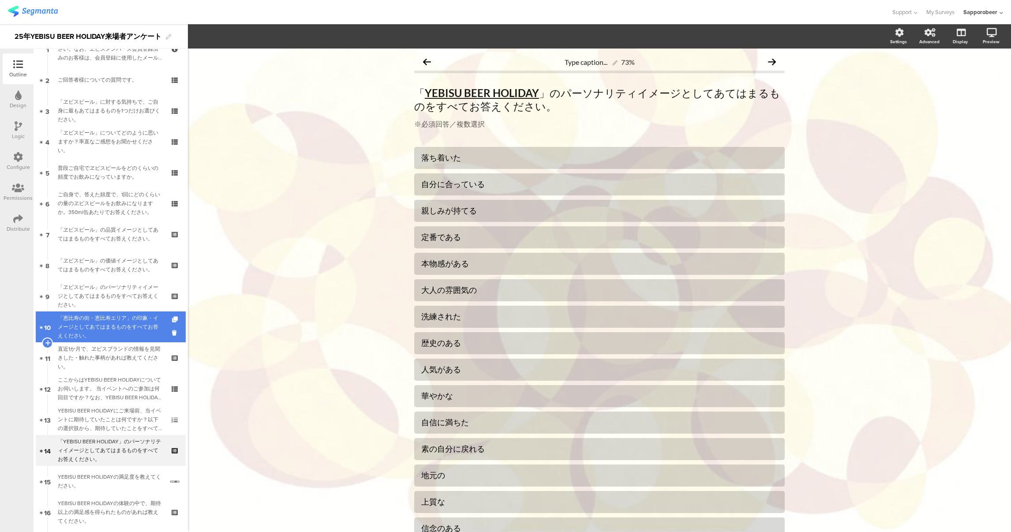
click at [129, 313] on div "「恵比寿の街・恵比寿エリア」の印象・イメージとしてあてはまるものをすべてお答えください。" at bounding box center [110, 326] width 105 height 26
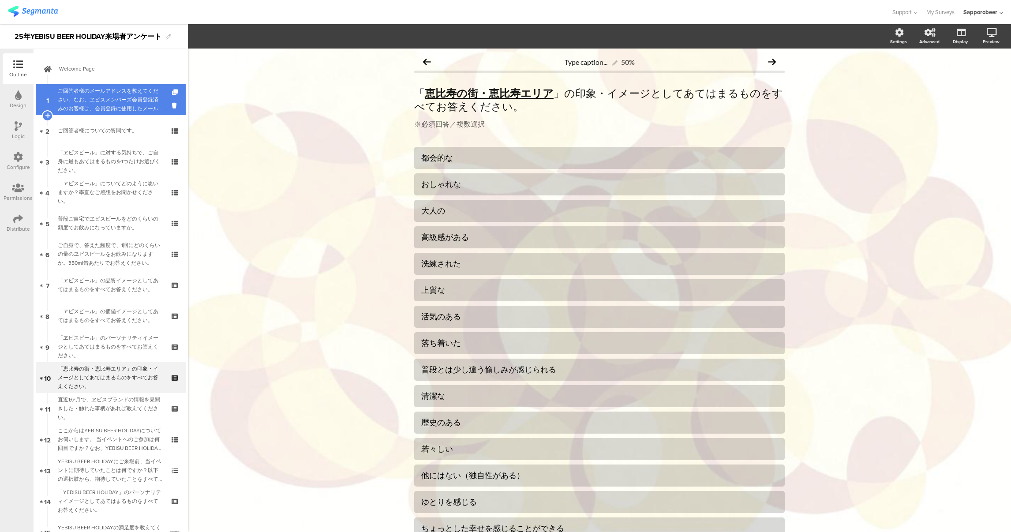
click at [98, 99] on div "ご回答者様のメールアドレスを教えてください。なお、ヱビスメンバーズ会員登録済みのお客様は、会員登録に使用したメールアドレスをご記入ください。" at bounding box center [110, 99] width 105 height 26
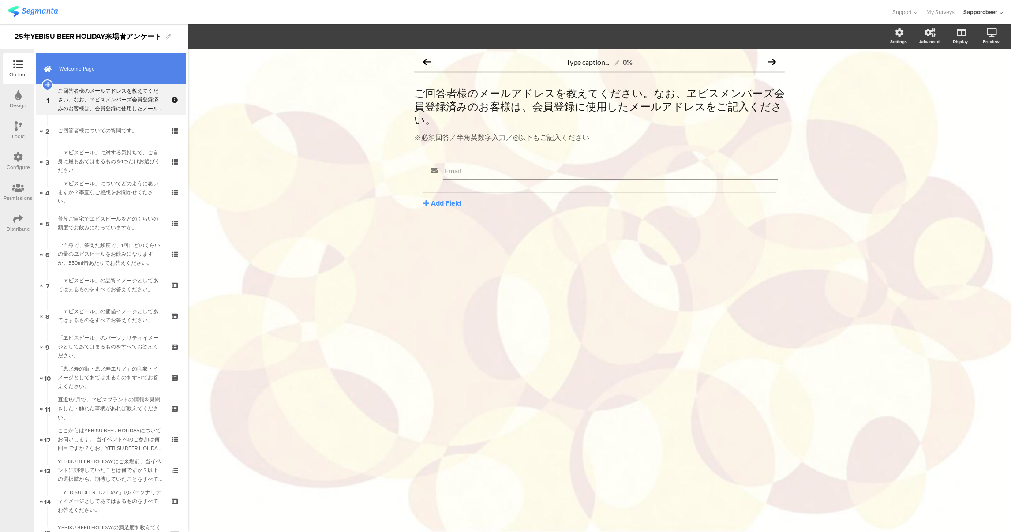
click at [88, 62] on link "Welcome Page" at bounding box center [111, 68] width 150 height 31
